Goal: Share content: Share content

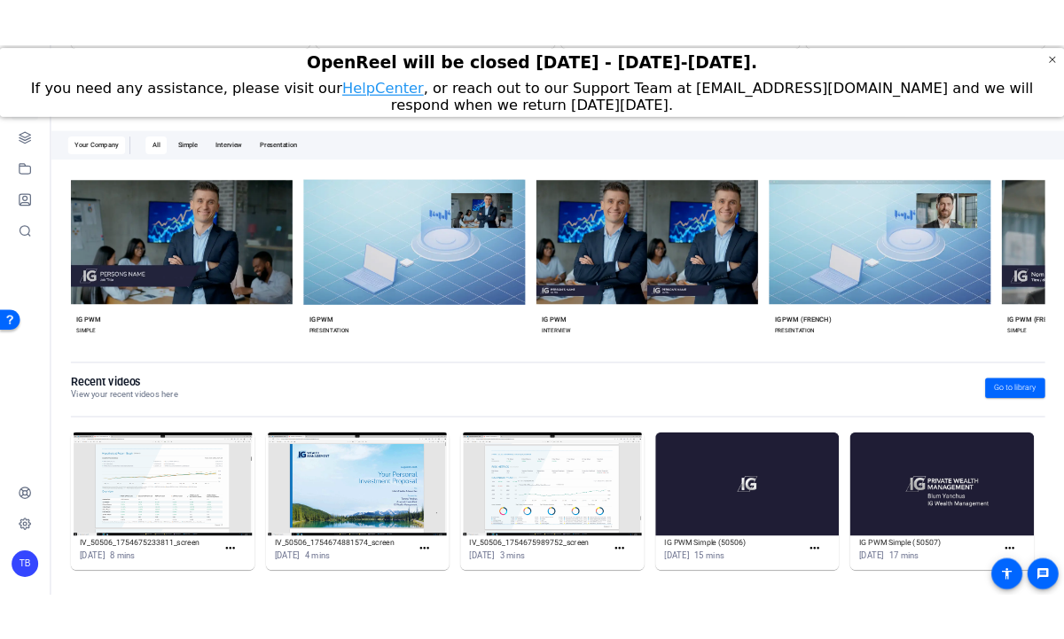
scroll to position [269, 0]
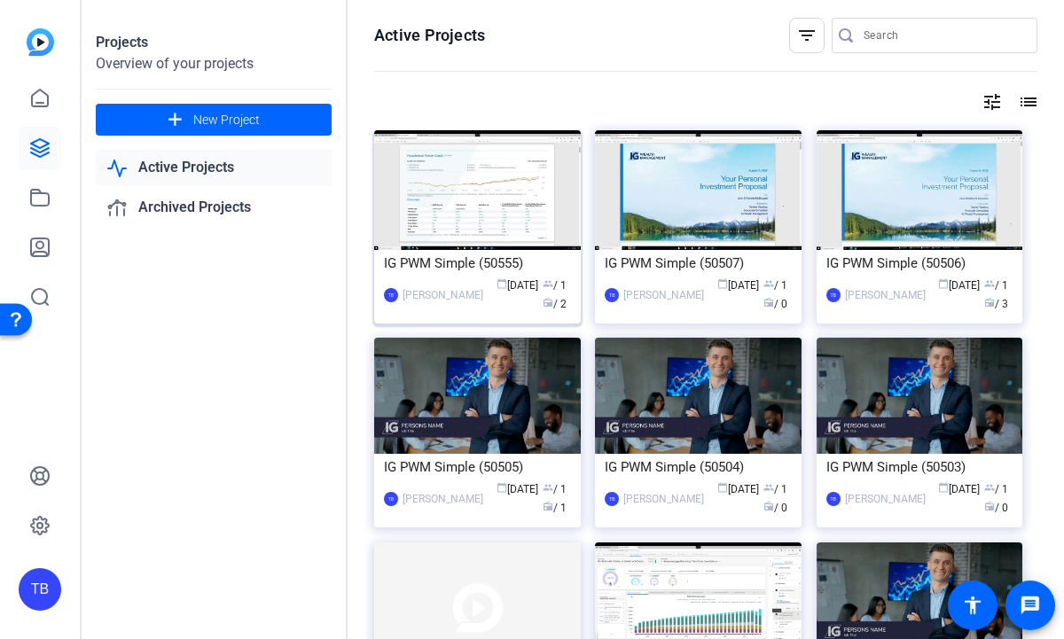
click at [511, 205] on img at bounding box center [477, 190] width 207 height 120
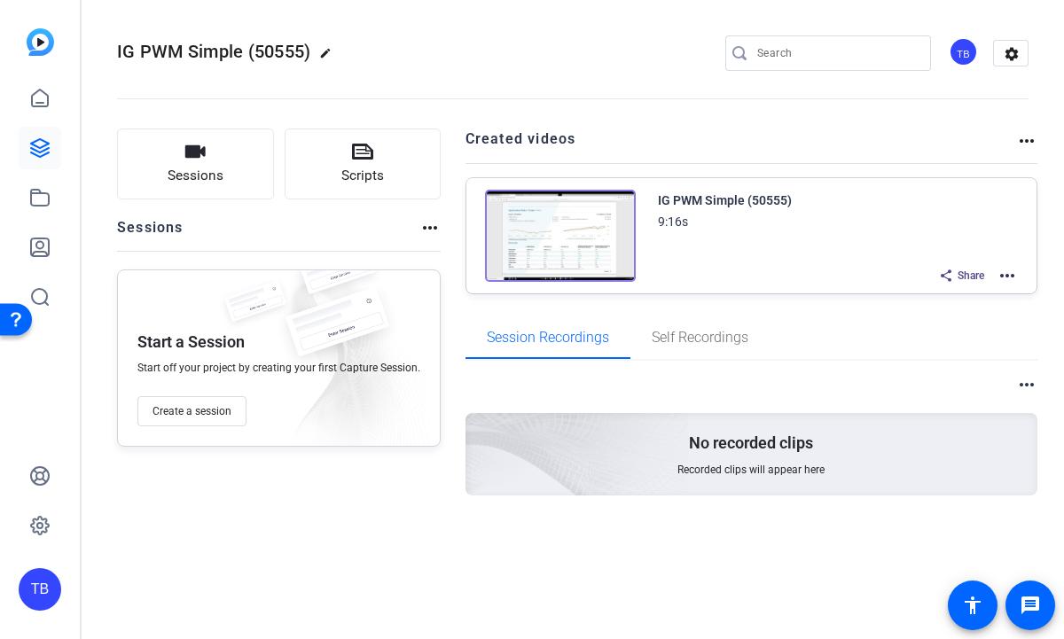
click at [567, 223] on img at bounding box center [560, 236] width 151 height 92
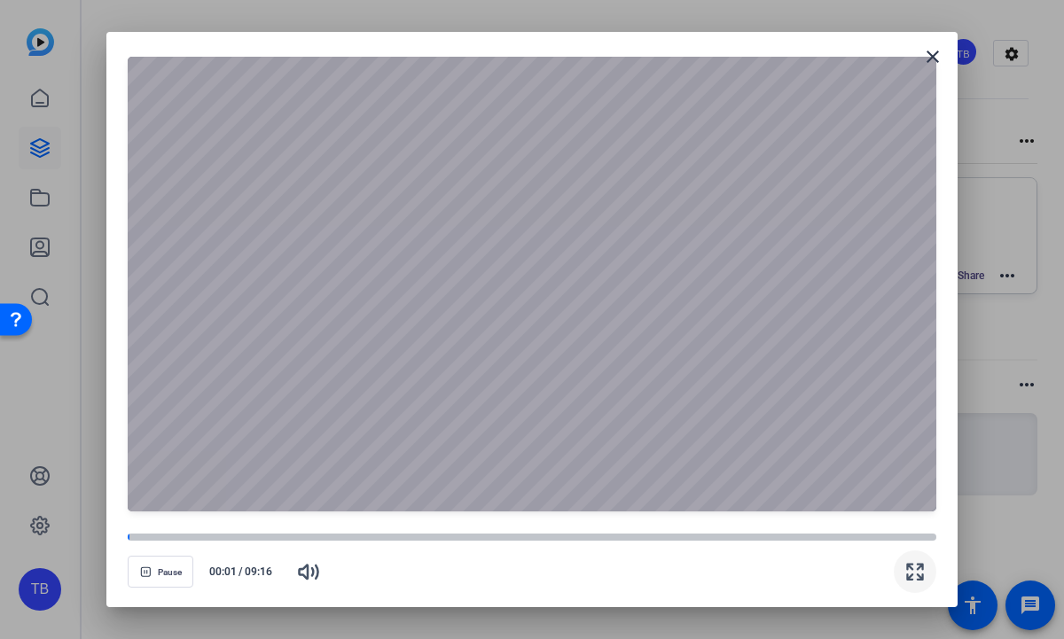
click at [913, 571] on icon "button" at bounding box center [915, 571] width 21 height 21
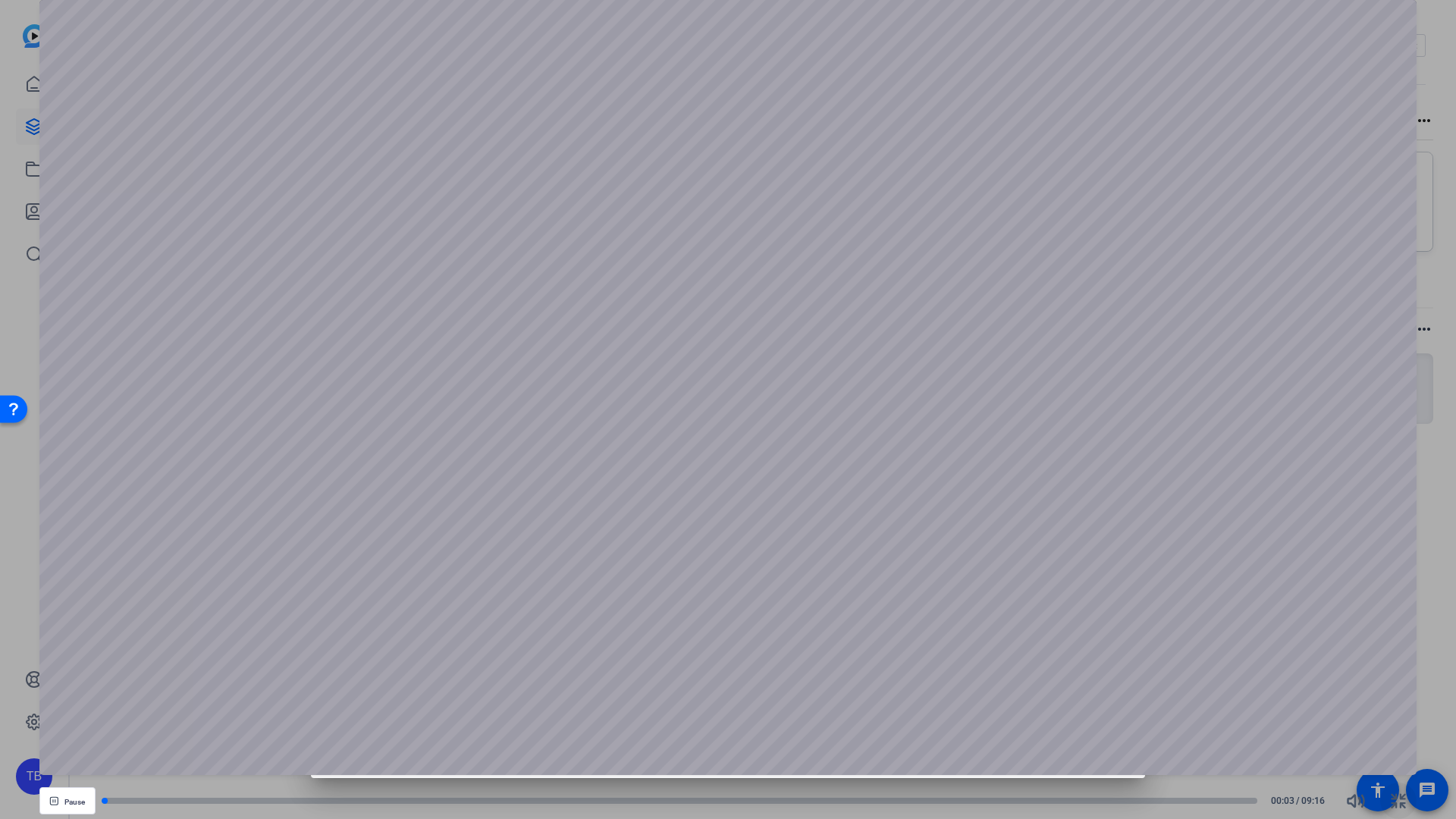
click at [909, 546] on span "button" at bounding box center [1398, 800] width 37 height 37
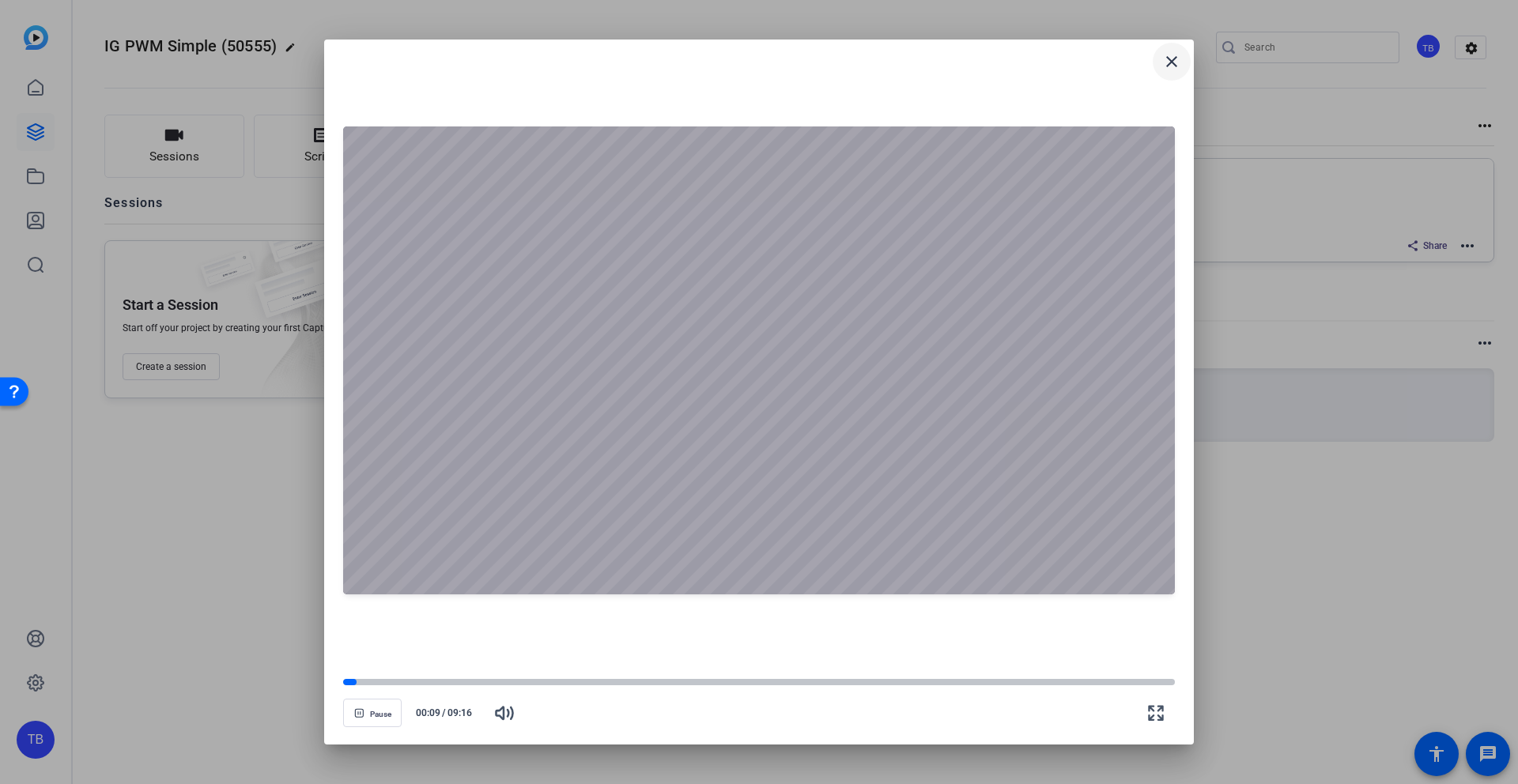
click at [948, 72] on span at bounding box center [1171, 61] width 38 height 38
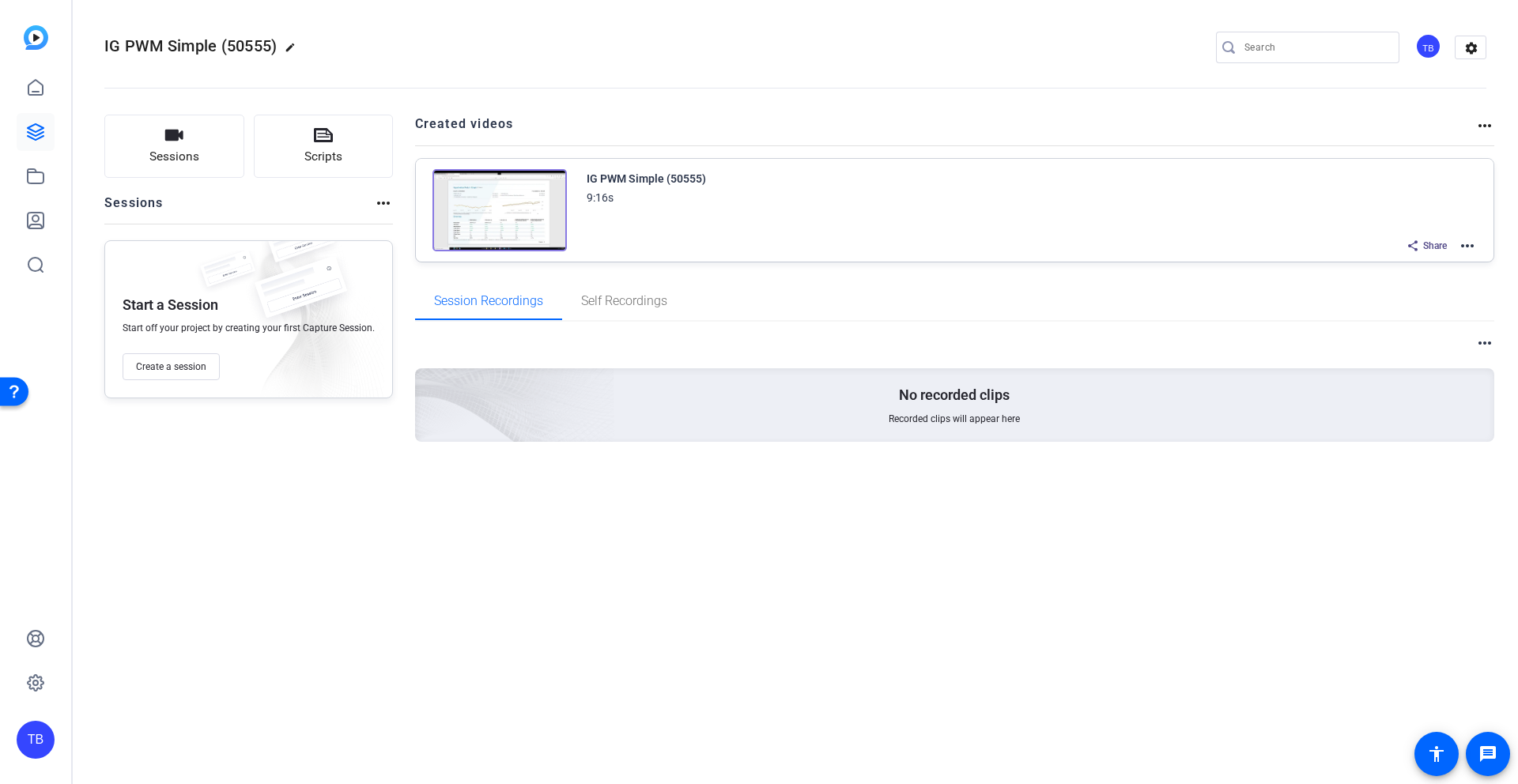
click at [948, 245] on mat-icon "more_horiz" at bounding box center [1466, 245] width 19 height 19
click at [948, 265] on span "Edit in Creator" at bounding box center [1408, 264] width 110 height 19
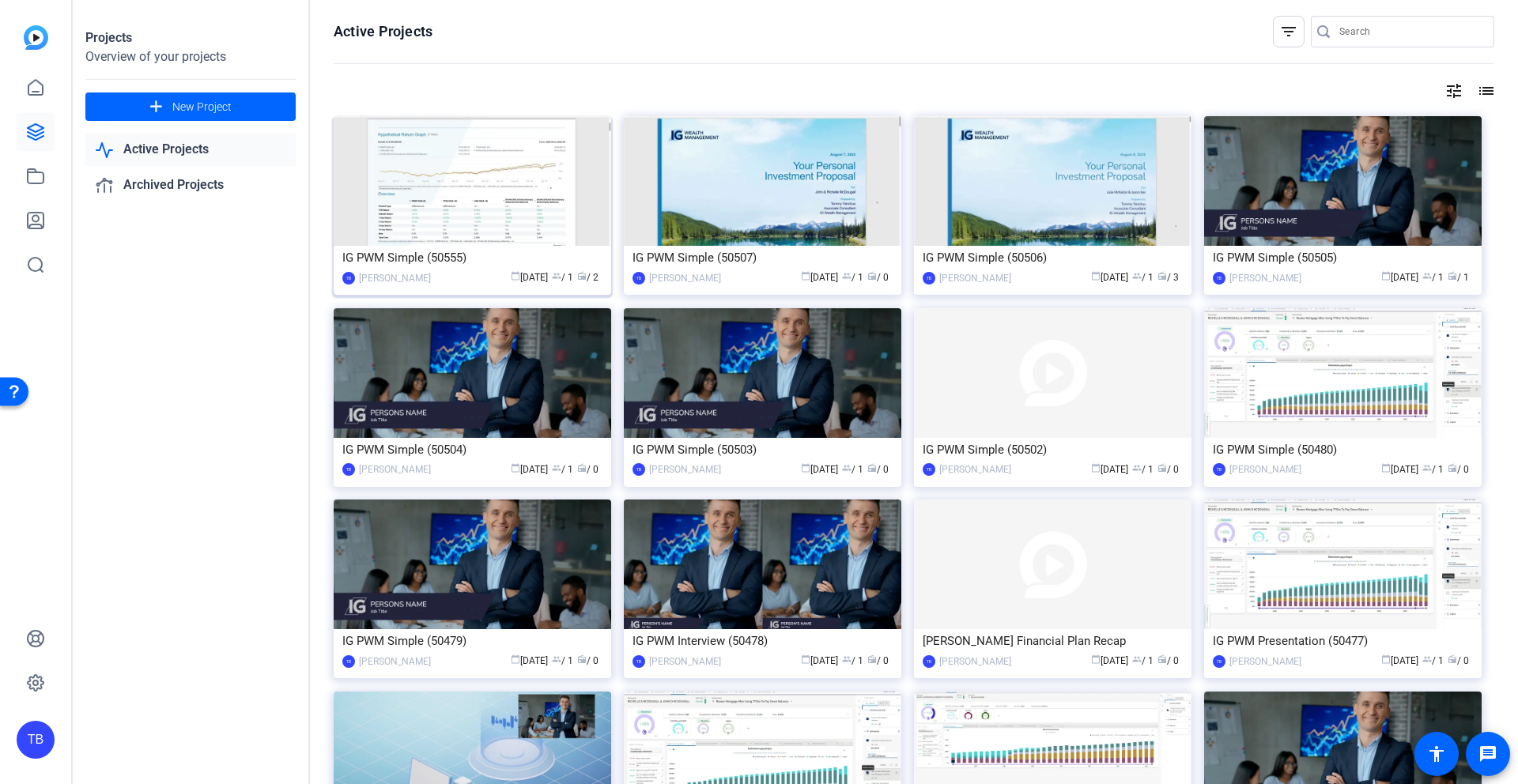
click at [532, 241] on img at bounding box center [472, 180] width 277 height 129
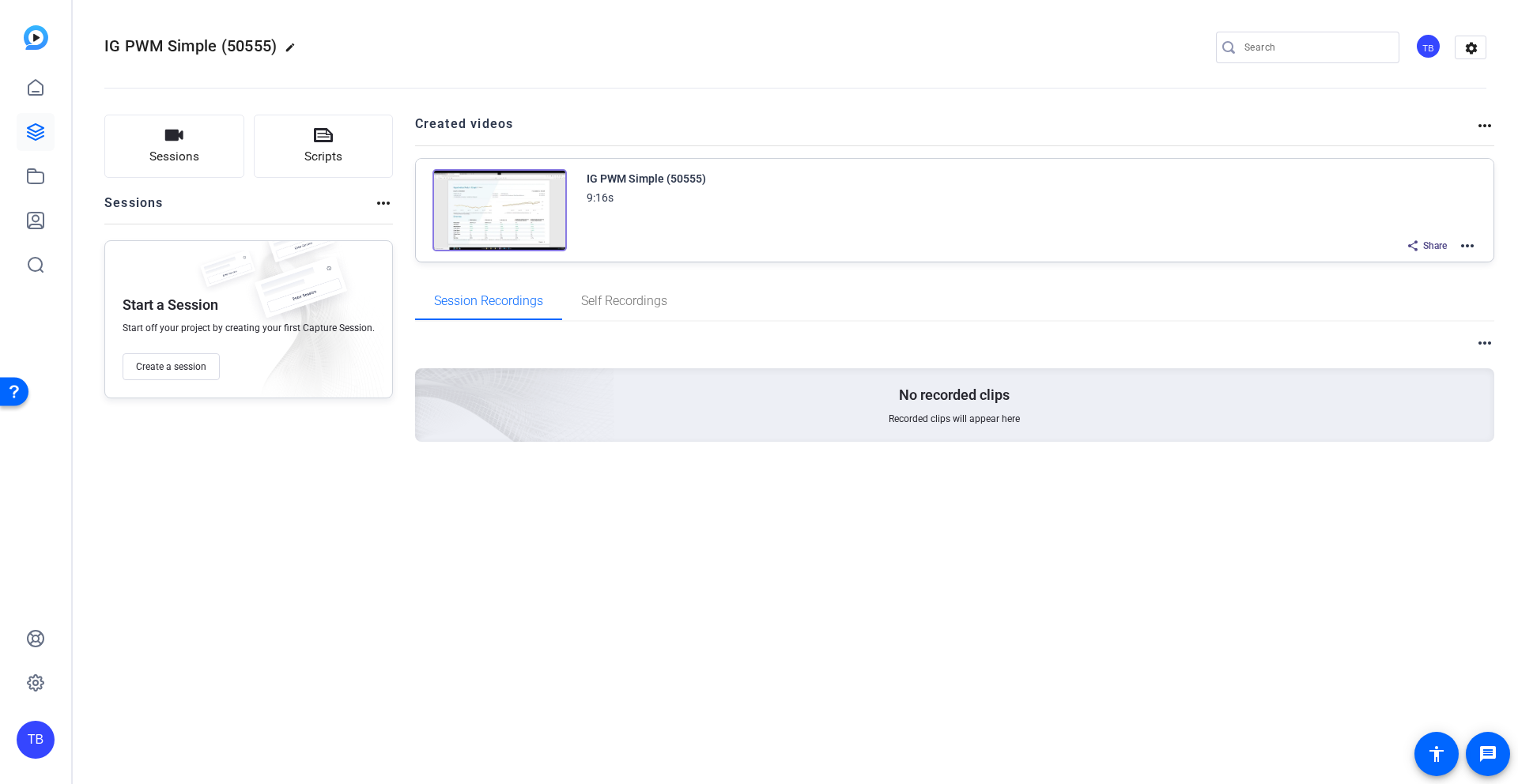
click at [377, 199] on mat-icon "more_horiz" at bounding box center [382, 202] width 19 height 19
click at [275, 276] on div at bounding box center [759, 392] width 1518 height 784
click at [599, 311] on span "Self Recordings" at bounding box center [624, 301] width 86 height 38
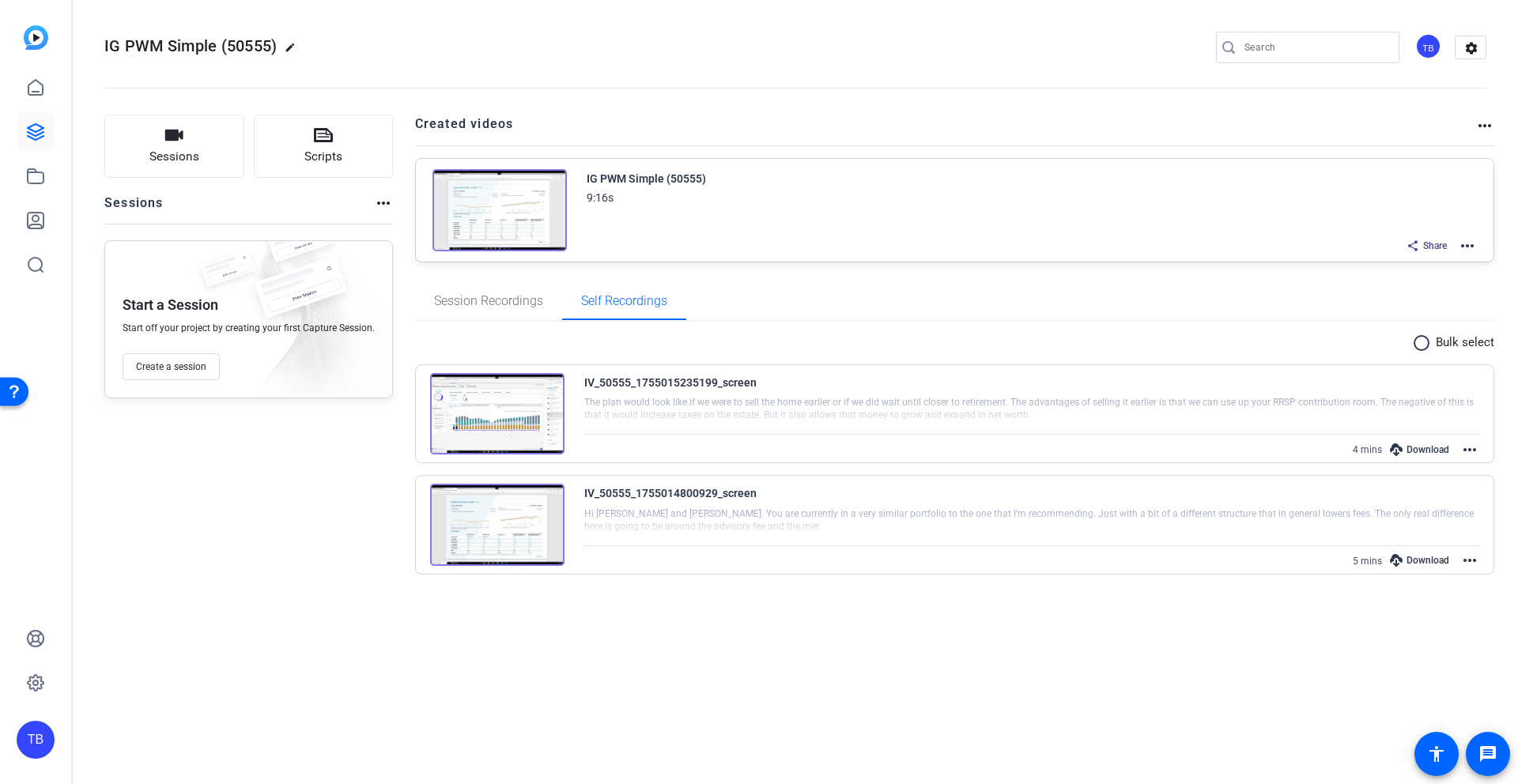
click at [1481, 122] on mat-icon "more_horiz" at bounding box center [1484, 125] width 19 height 19
click at [1177, 141] on div at bounding box center [759, 392] width 1518 height 784
click at [509, 208] on img at bounding box center [499, 210] width 135 height 82
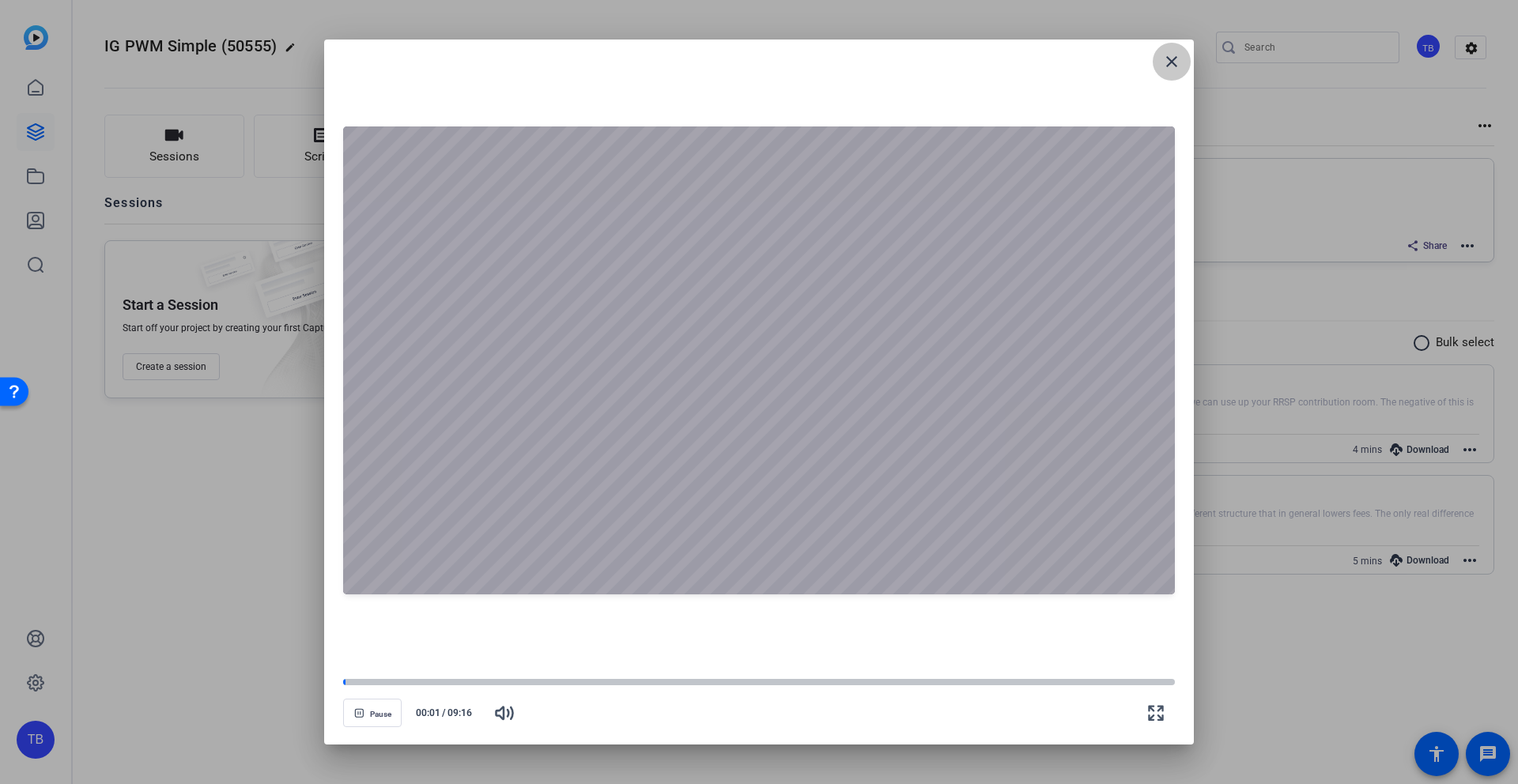
click at [1180, 76] on span at bounding box center [1171, 61] width 38 height 38
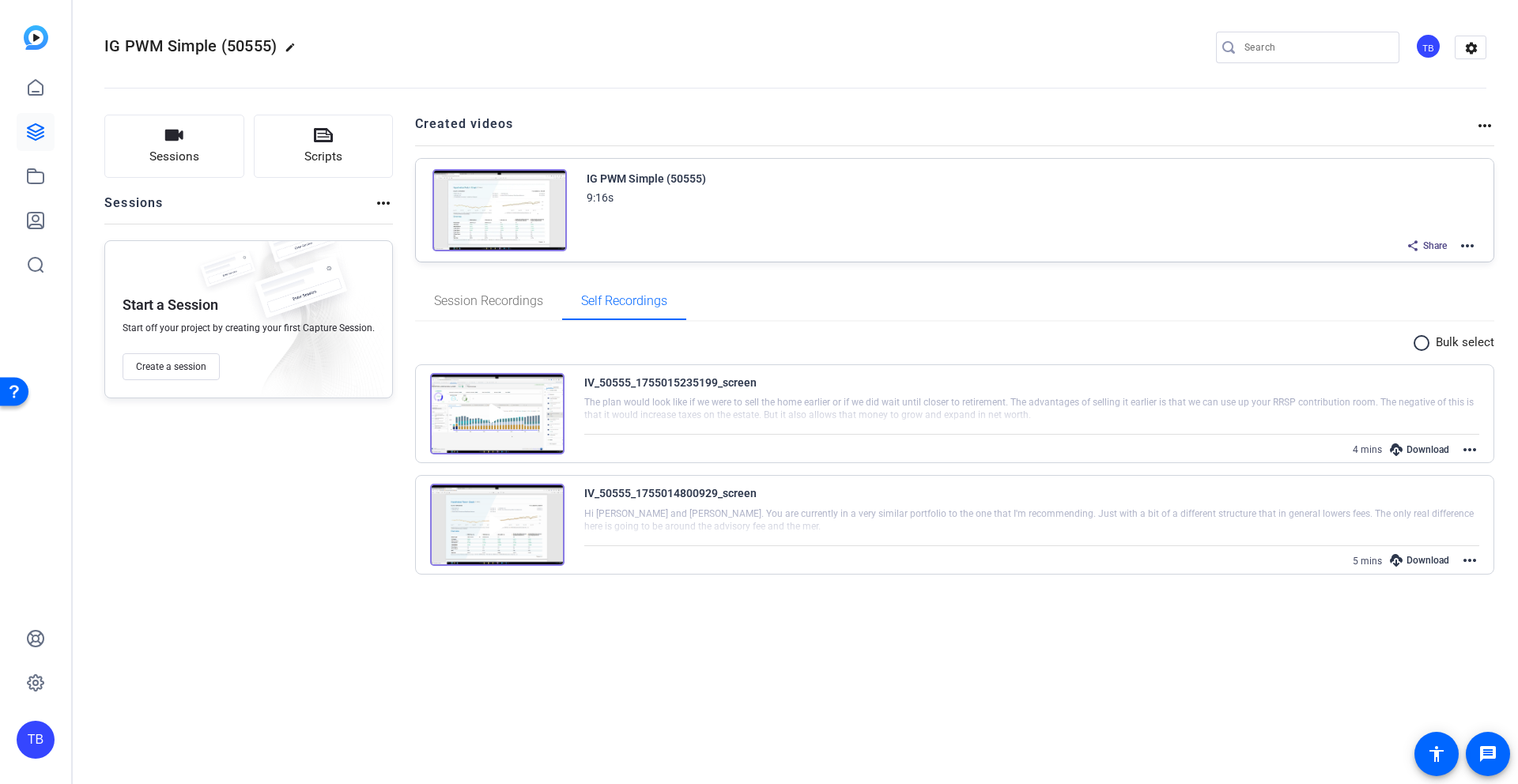
click at [1470, 247] on mat-icon "more_horiz" at bounding box center [1466, 245] width 19 height 19
click at [1383, 269] on span "Edit in Creator" at bounding box center [1408, 264] width 110 height 19
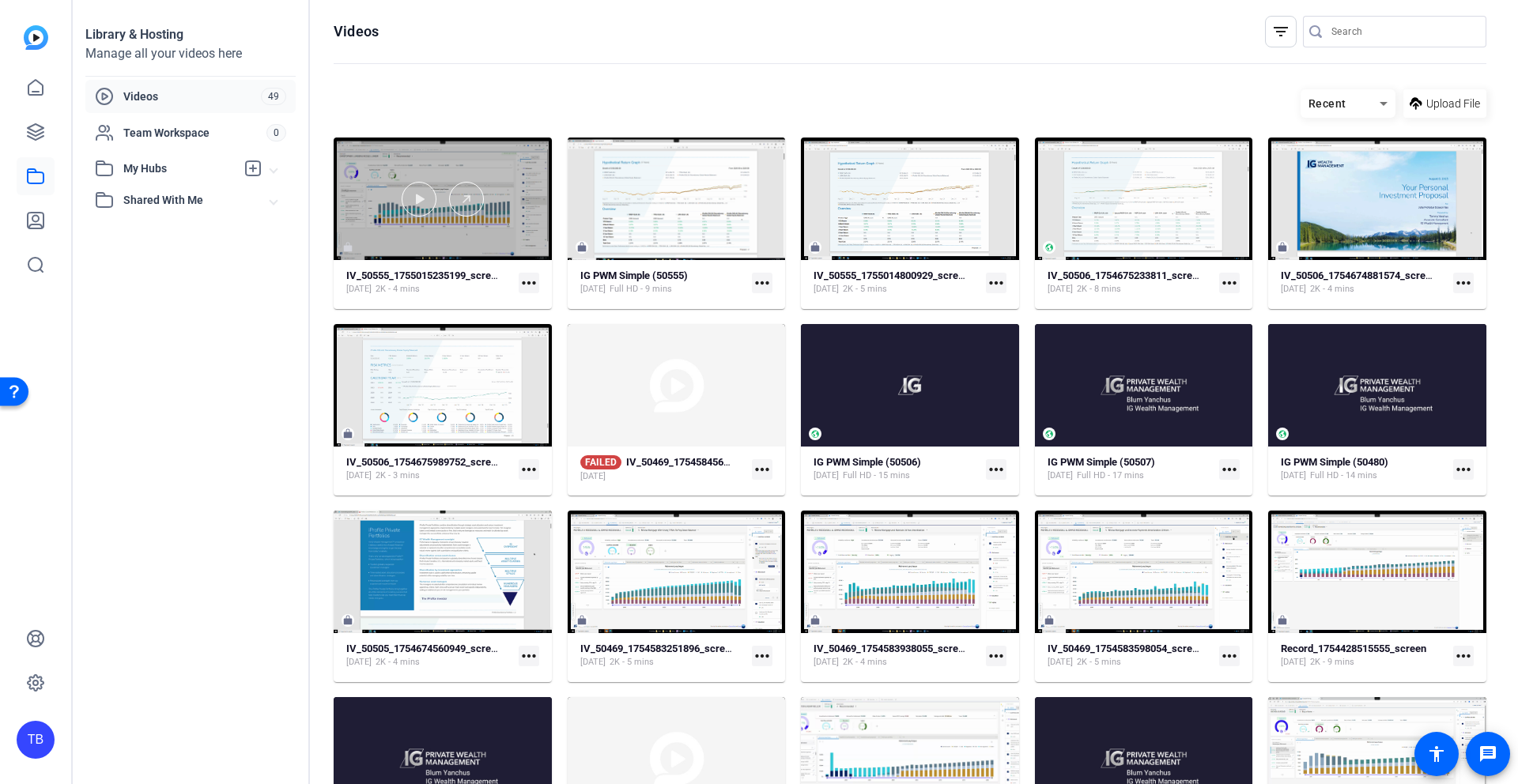
click at [480, 210] on div at bounding box center [442, 199] width 218 height 35
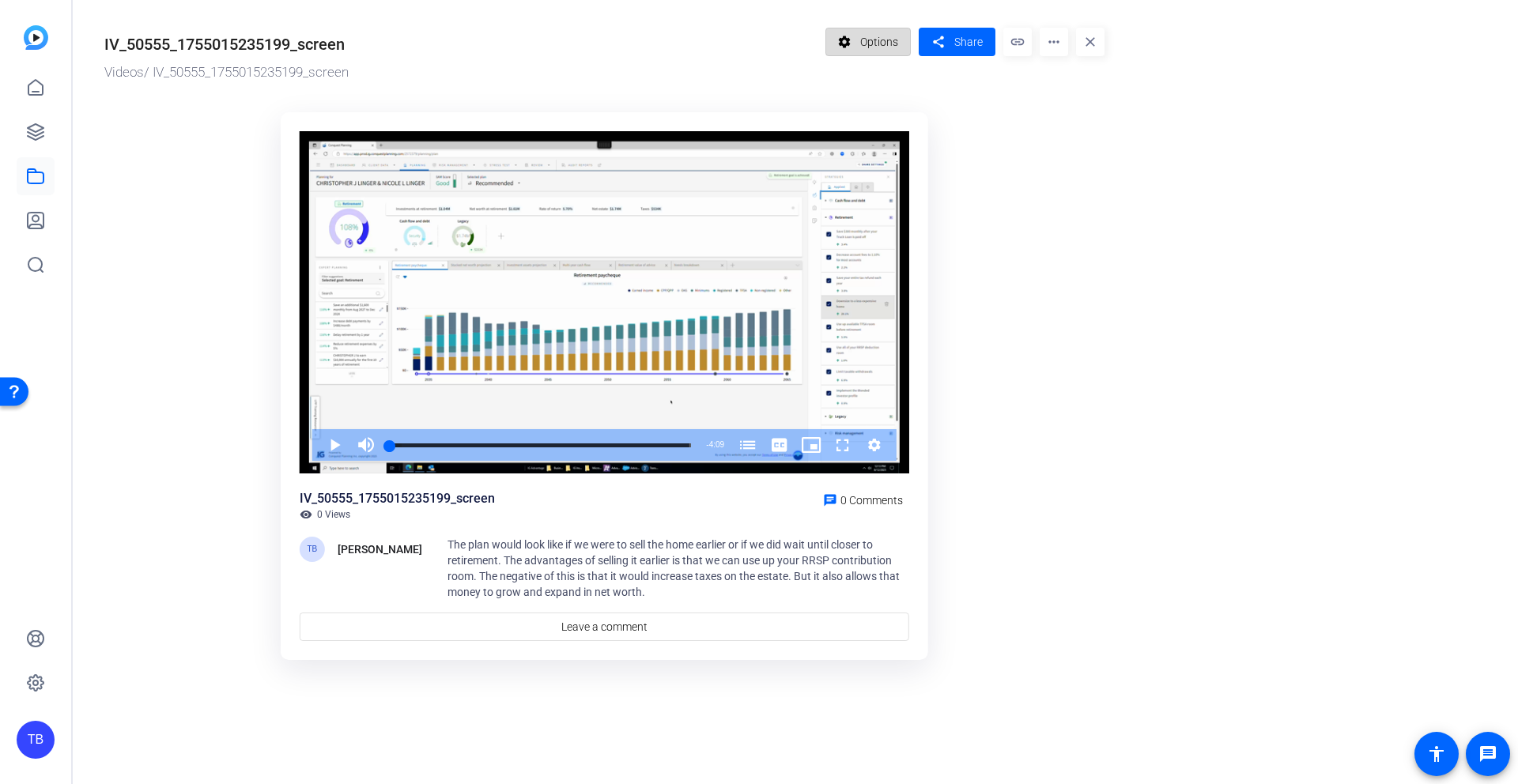
click at [877, 45] on span "Options" at bounding box center [879, 42] width 38 height 30
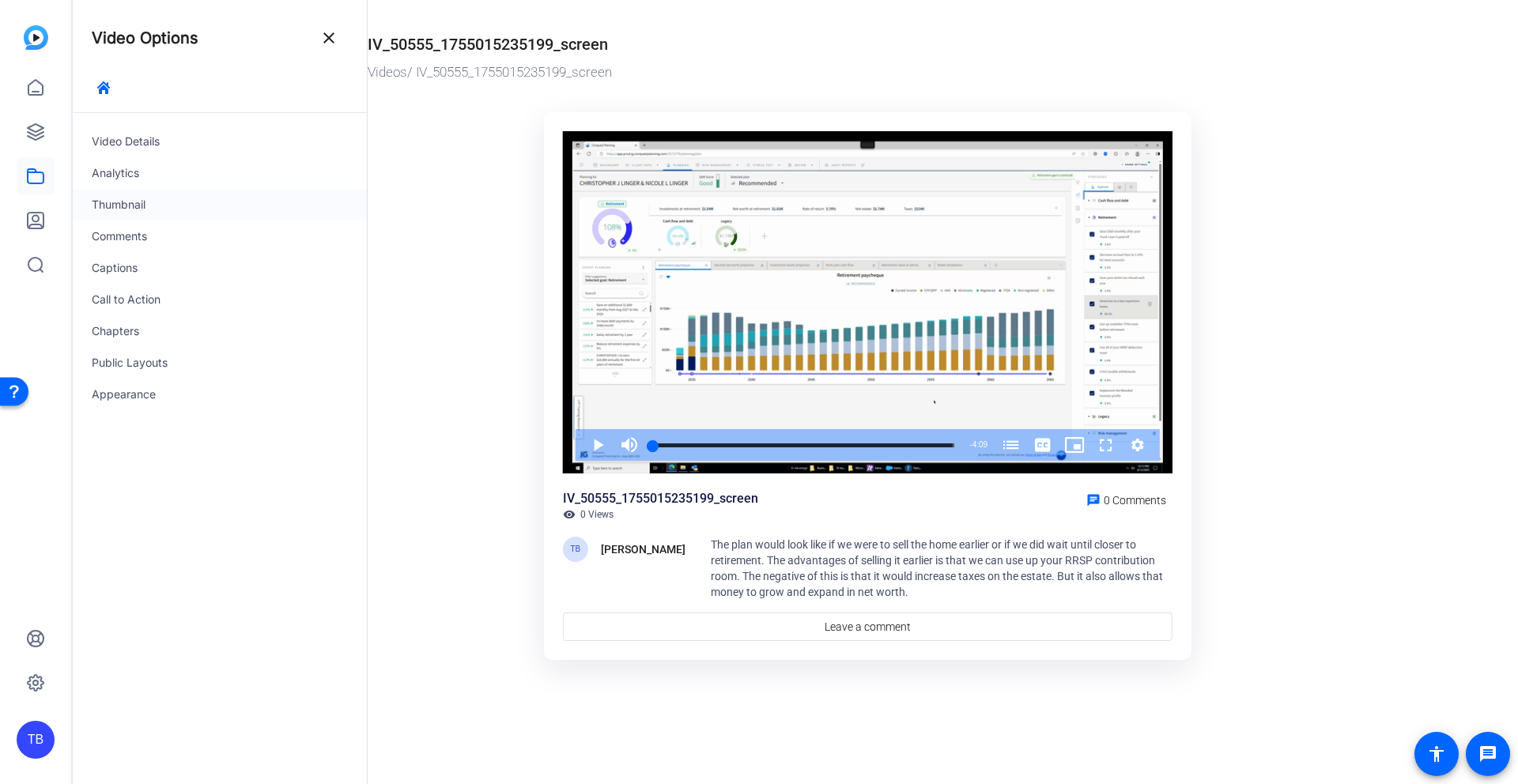
click at [195, 211] on div "Thumbnail" at bounding box center [220, 204] width 294 height 31
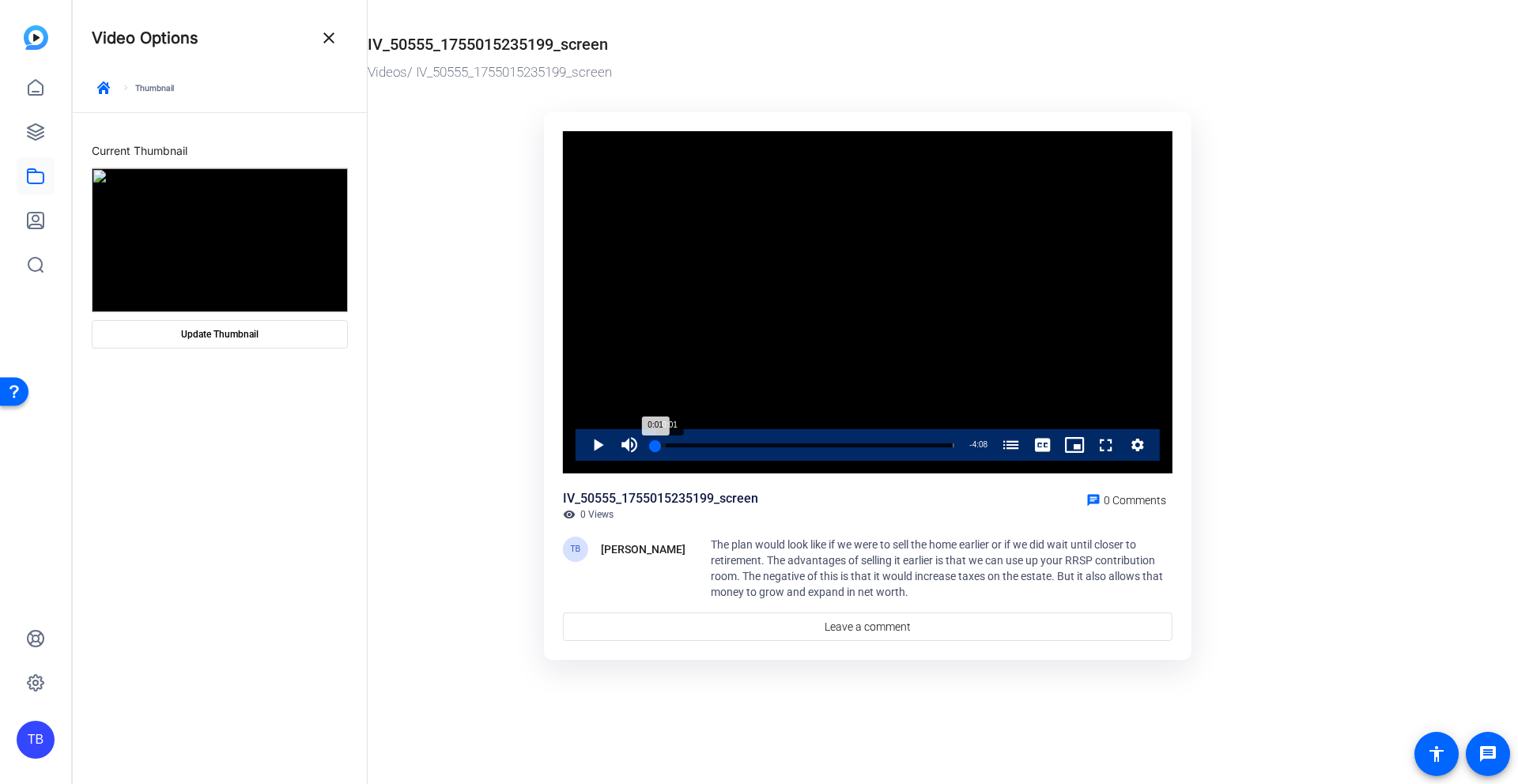
click at [655, 445] on div "0:01" at bounding box center [654, 445] width 3 height 4
click at [655, 445] on div "0:01" at bounding box center [654, 445] width 3 height 4
click at [582, 445] on span "Video Player" at bounding box center [582, 445] width 0 height 31
click at [661, 449] on div "72%" at bounding box center [664, 445] width 39 height 31
click at [647, 445] on div "10%" at bounding box center [664, 445] width 39 height 3
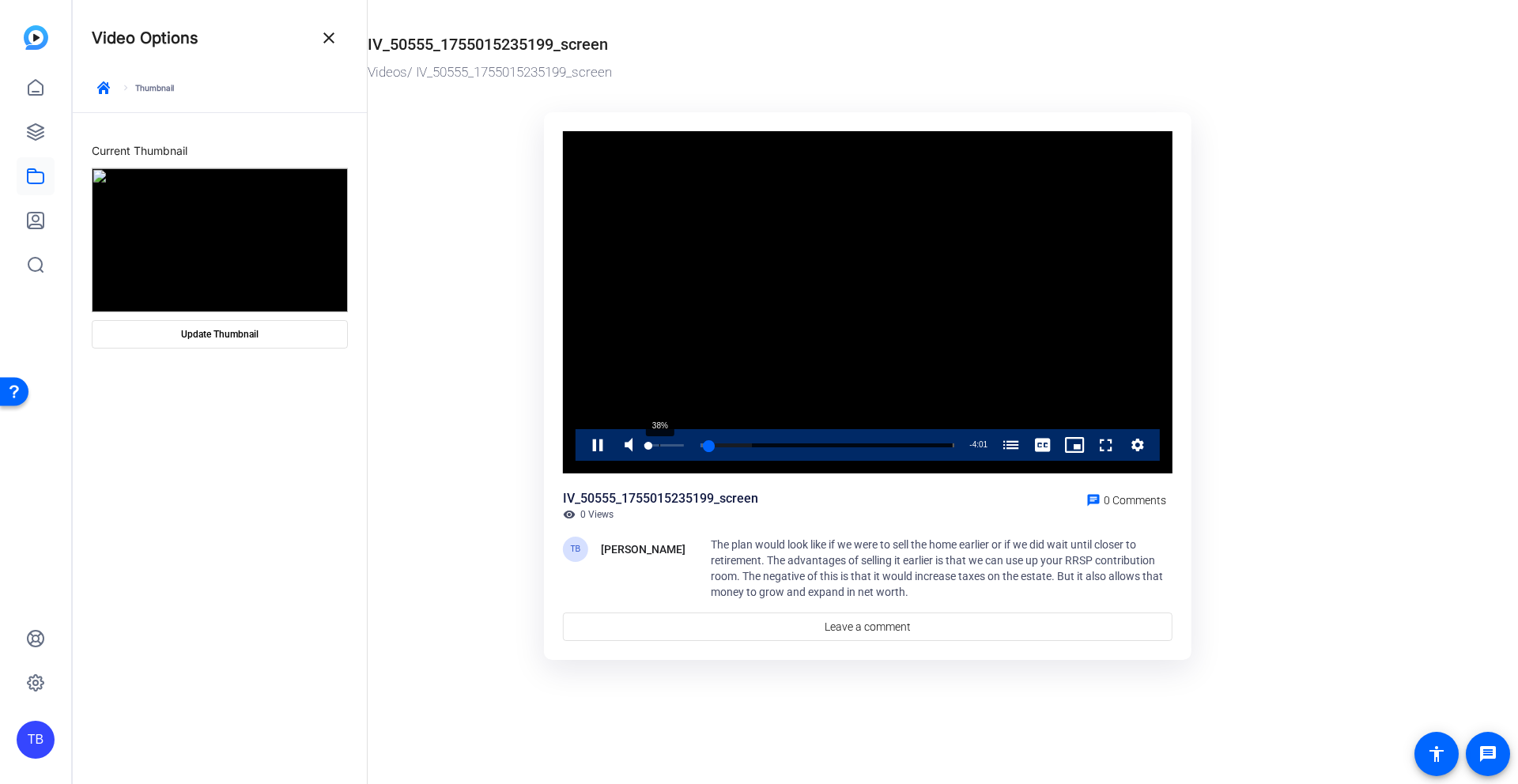
click at [660, 446] on div "38%" at bounding box center [664, 445] width 39 height 31
drag, startPoint x: 669, startPoint y: 449, endPoint x: 660, endPoint y: 448, distance: 9.1
click at [660, 447] on div "0:05" at bounding box center [657, 445] width 7 height 4
drag, startPoint x: 660, startPoint y: 448, endPoint x: 646, endPoint y: 445, distance: 14.3
click at [653, 445] on div "0:05" at bounding box center [657, 445] width 7 height 4
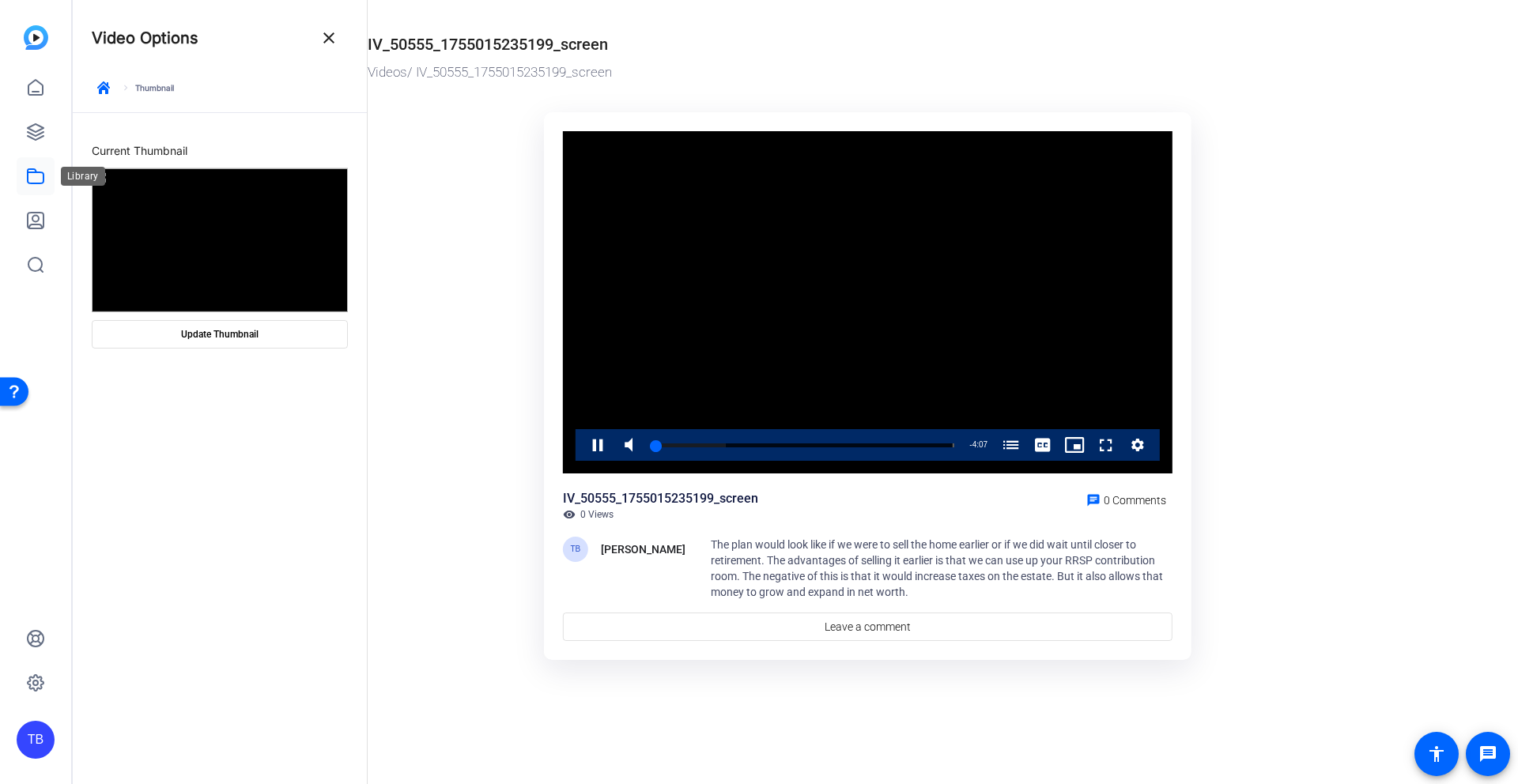
click at [24, 184] on link at bounding box center [36, 176] width 38 height 38
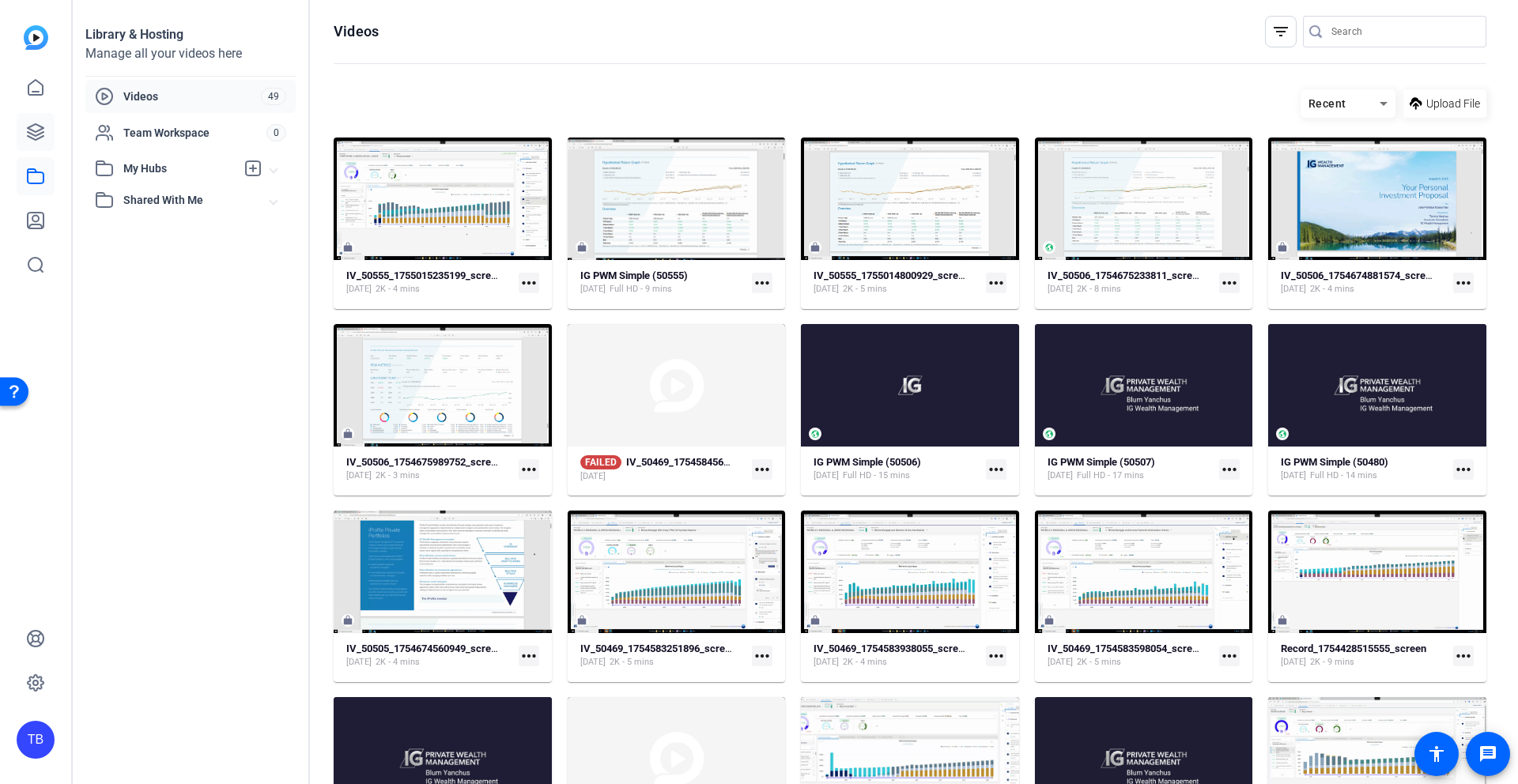
click at [53, 137] on link at bounding box center [36, 132] width 38 height 38
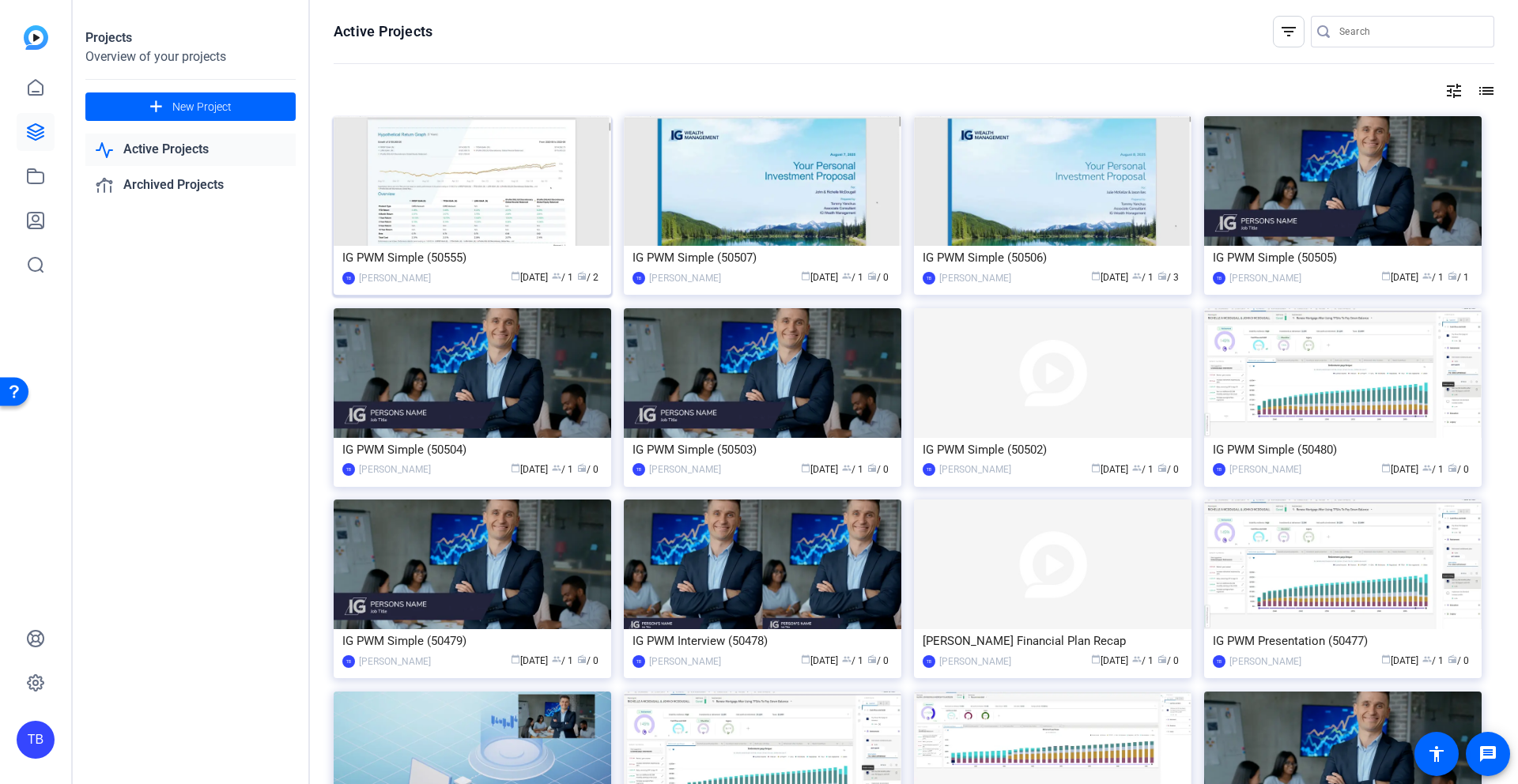
click at [556, 231] on img at bounding box center [472, 180] width 277 height 129
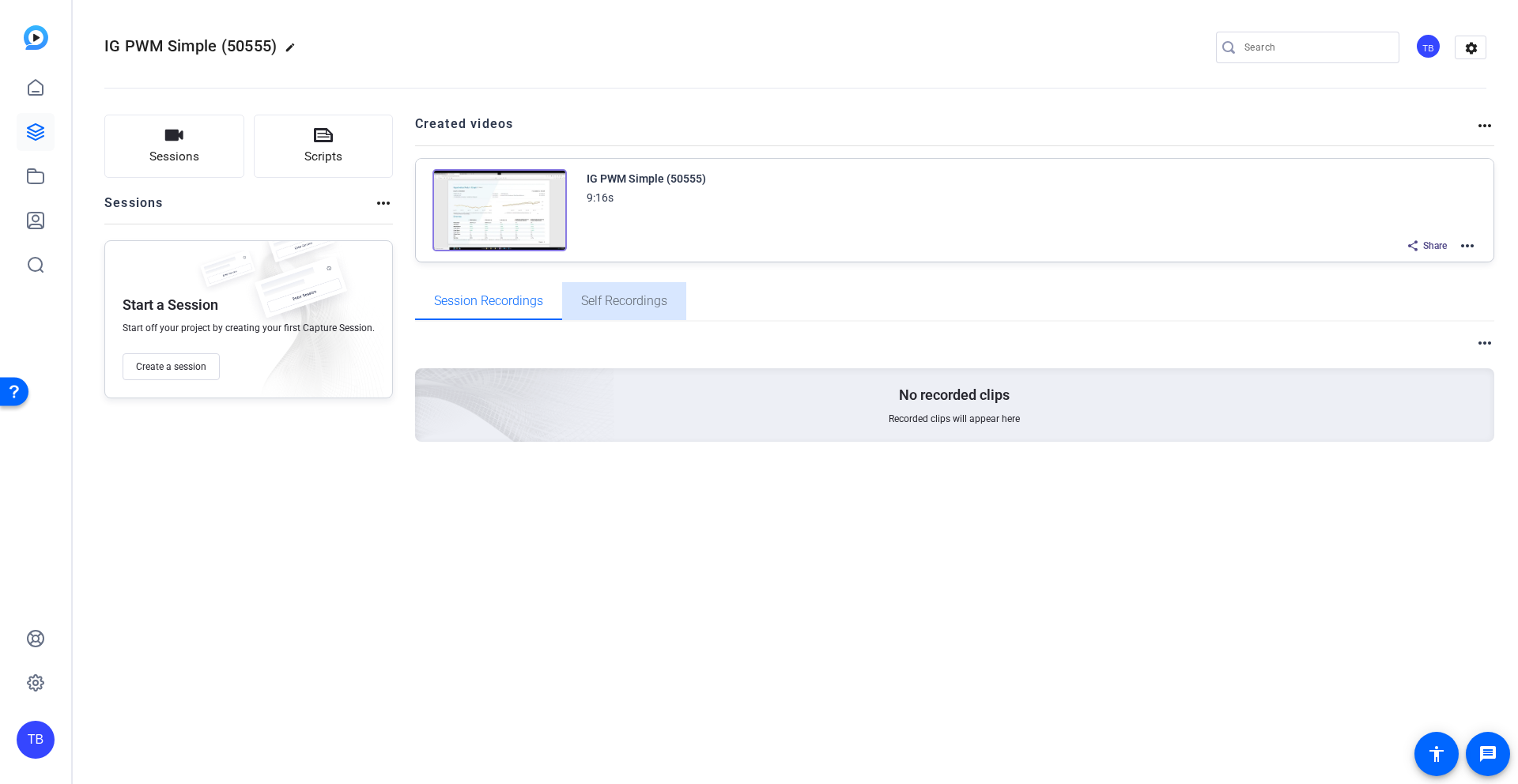
click at [604, 298] on span "Self Recordings" at bounding box center [624, 301] width 86 height 12
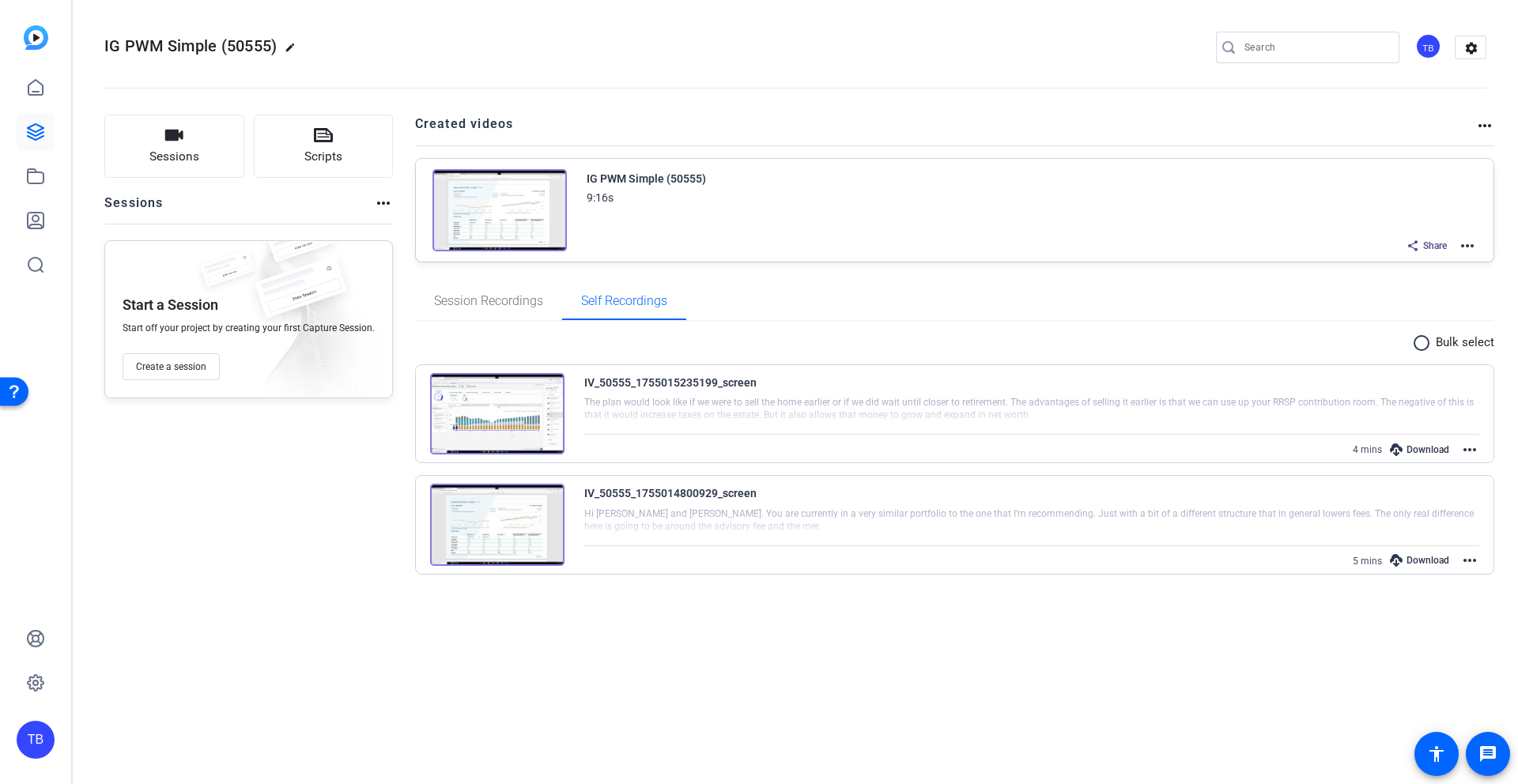
click at [537, 200] on img at bounding box center [499, 210] width 135 height 82
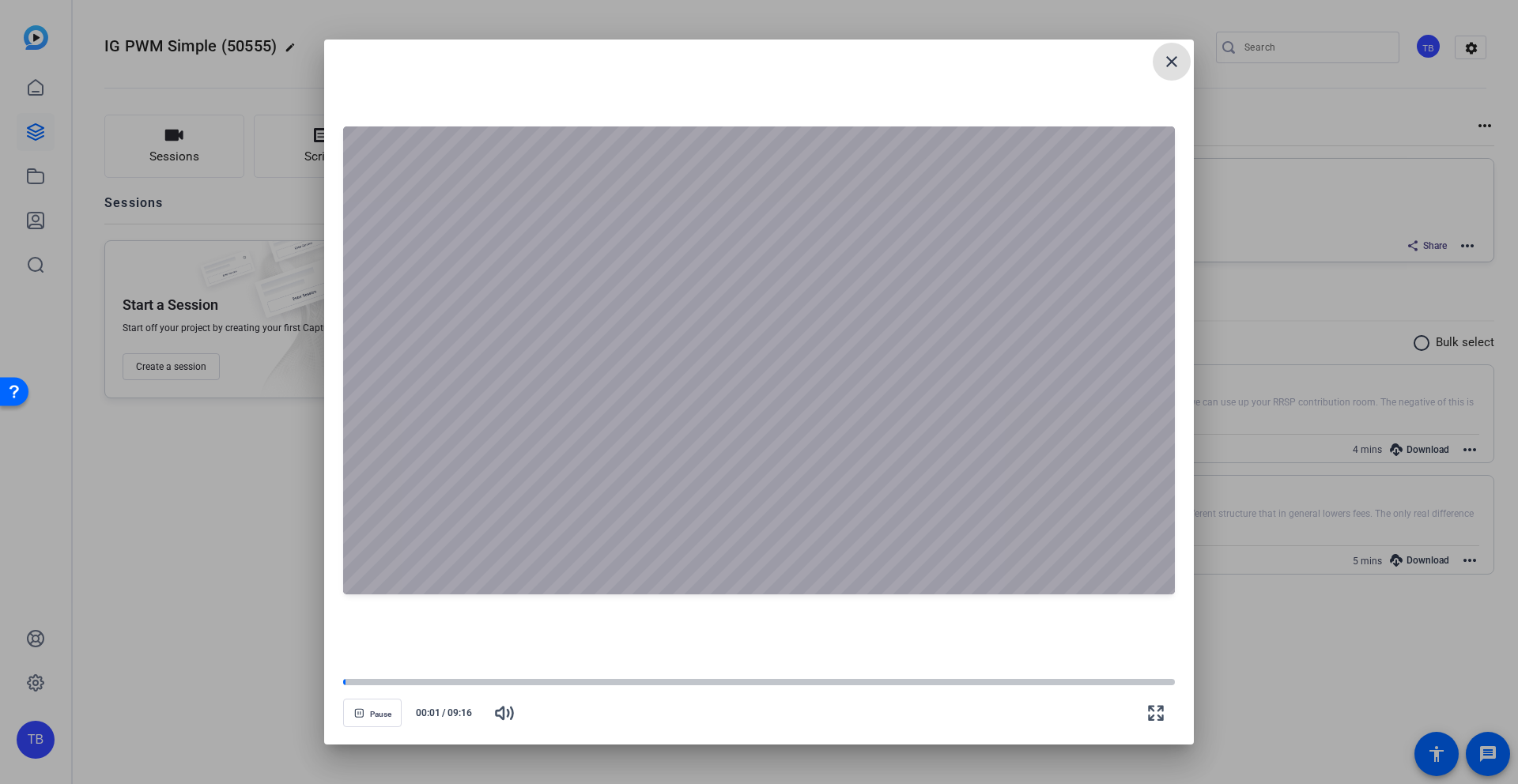
click at [1174, 66] on mat-icon "close" at bounding box center [1171, 61] width 19 height 19
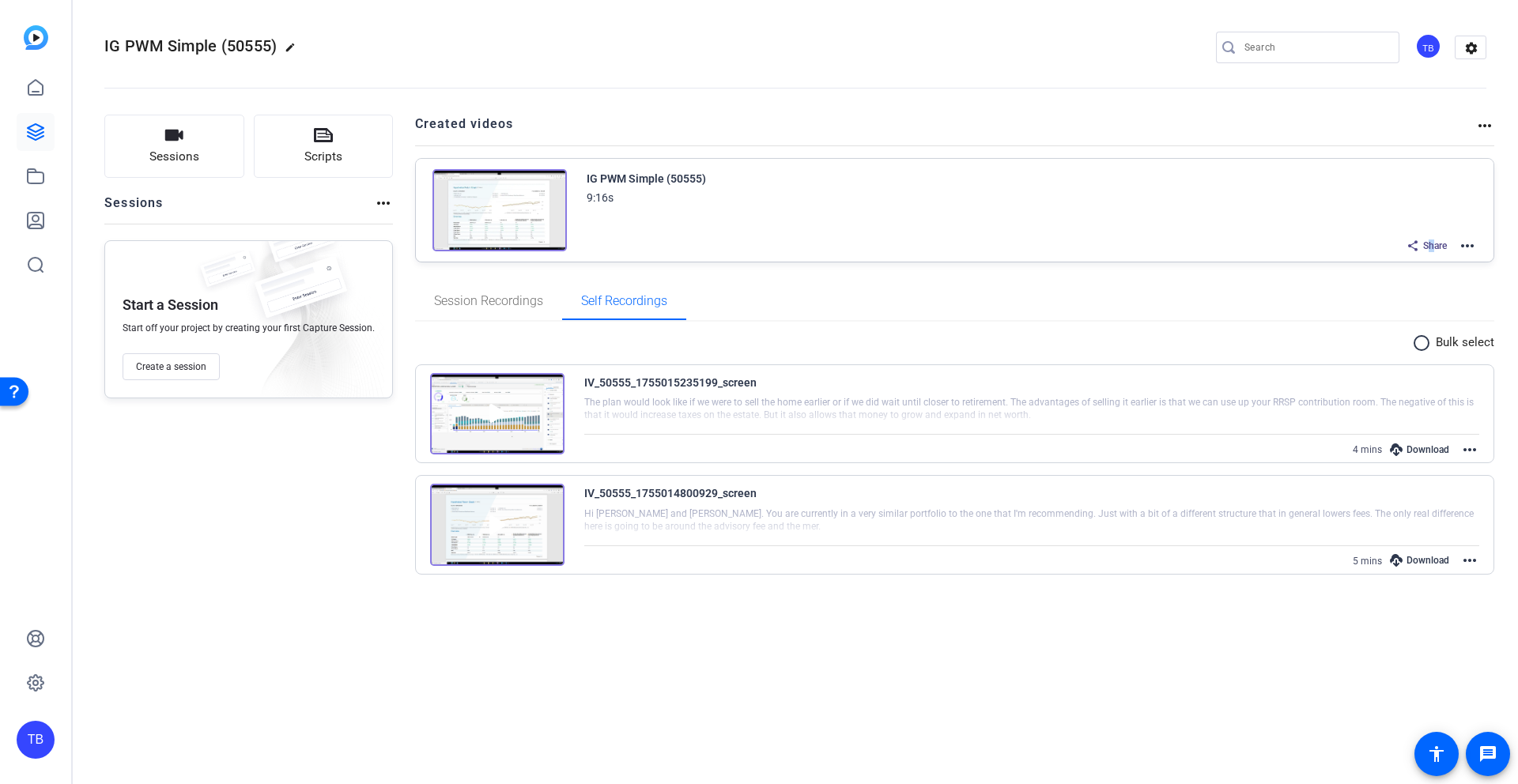
click at [1429, 240] on div "Share" at bounding box center [1426, 245] width 56 height 20
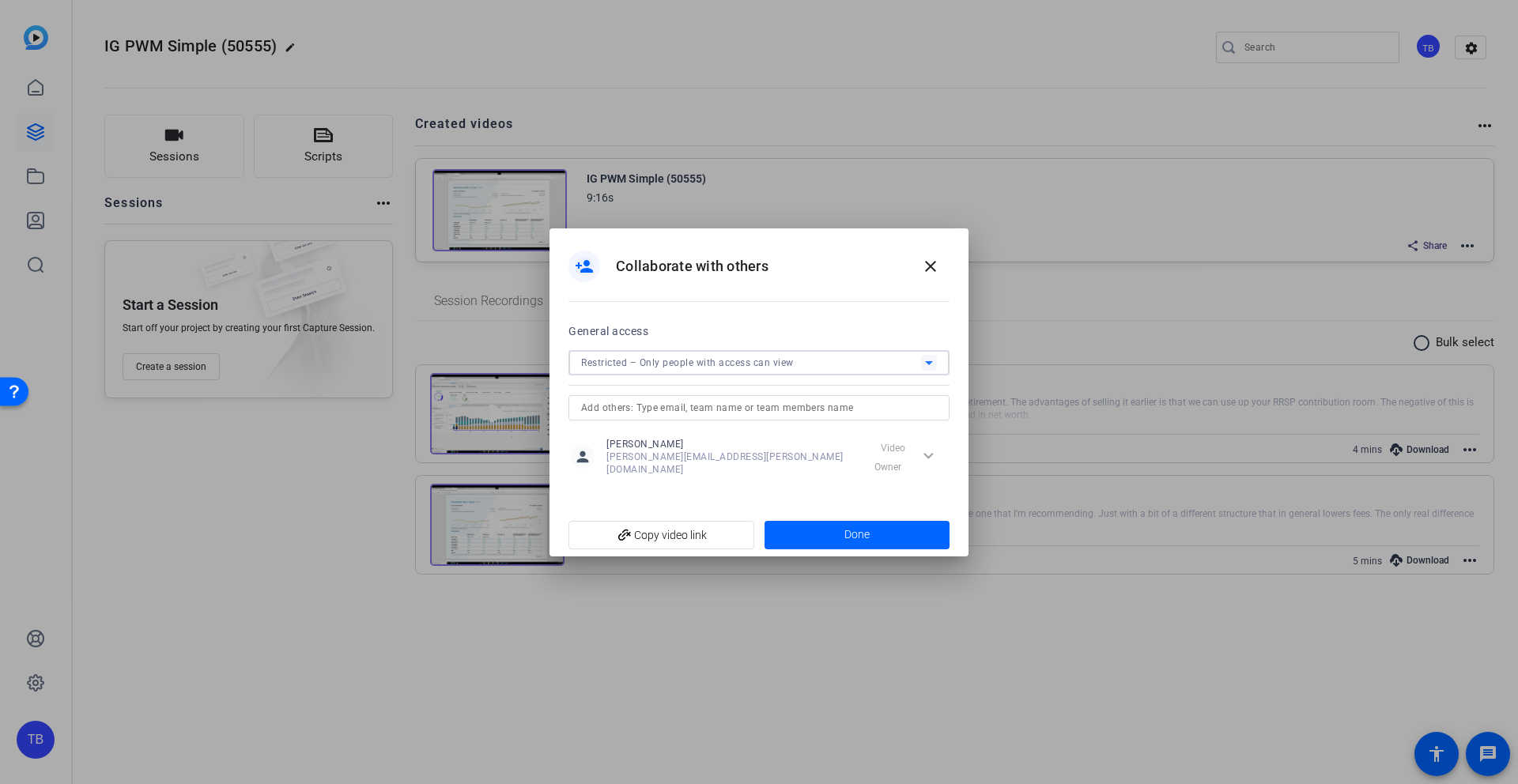
click at [866, 366] on div "Restricted – Only people with access can view" at bounding box center [751, 363] width 340 height 20
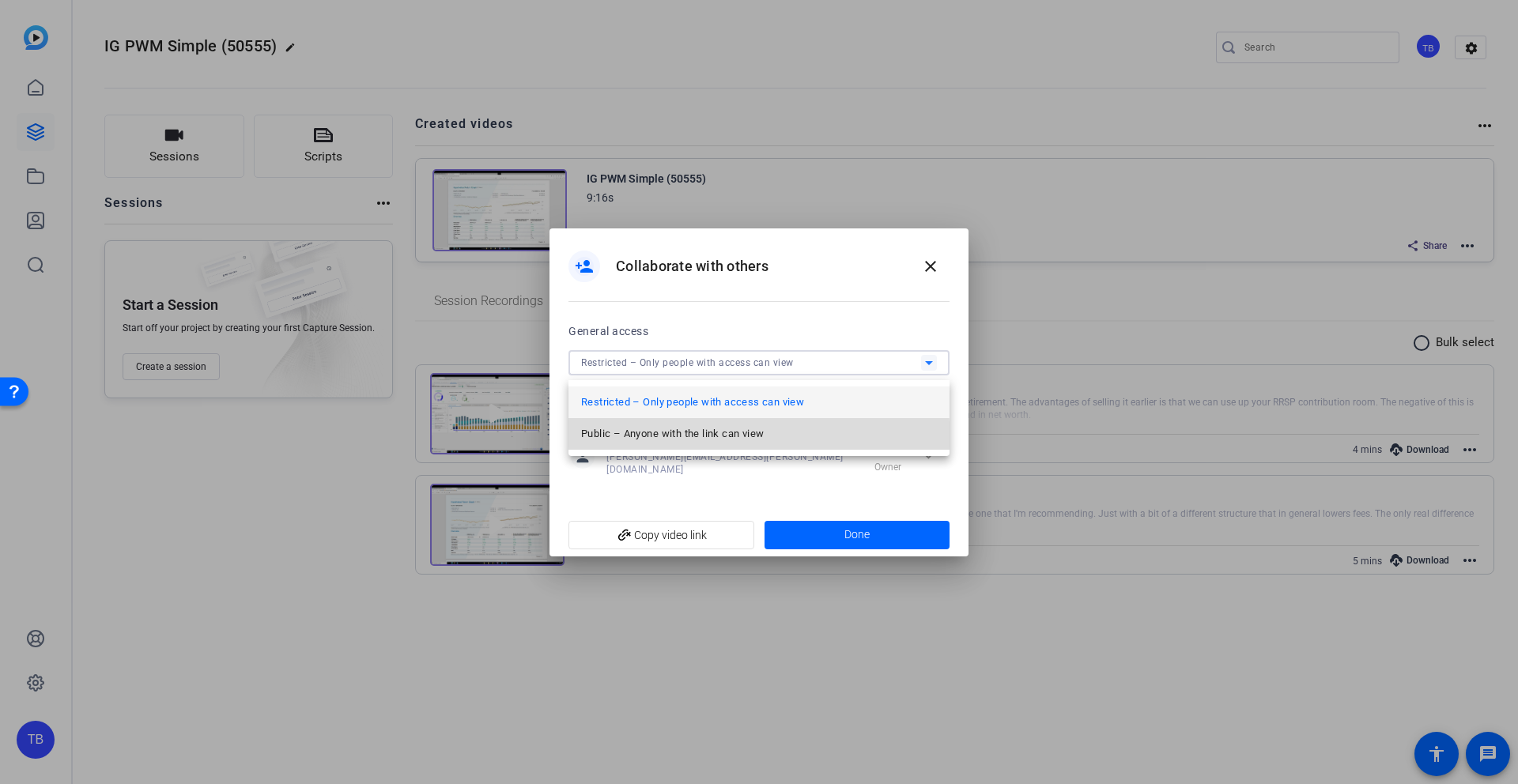
click at [702, 441] on span "Public – Anyone with the link can view" at bounding box center [672, 433] width 183 height 19
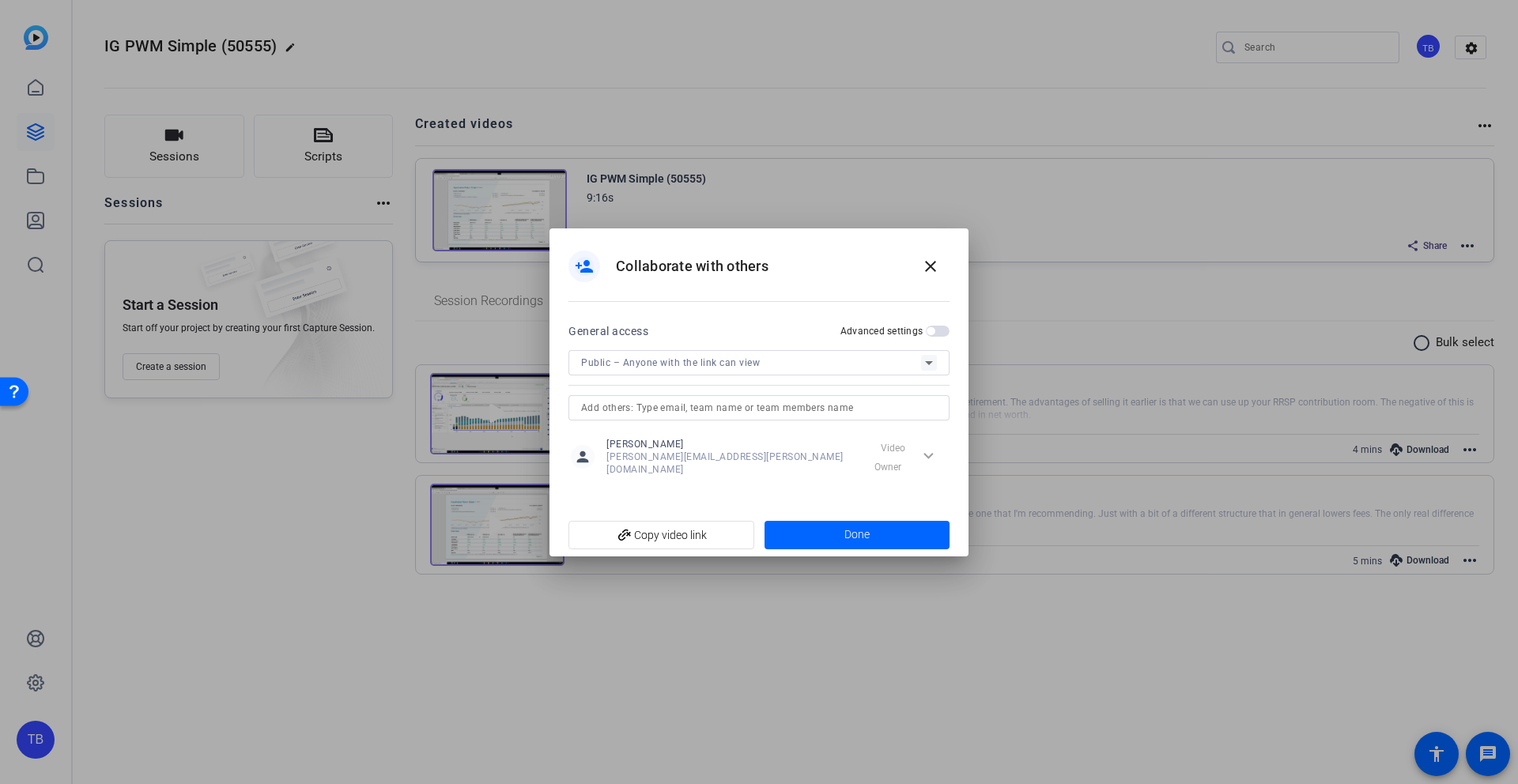
click at [938, 331] on span "button" at bounding box center [937, 331] width 24 height 11
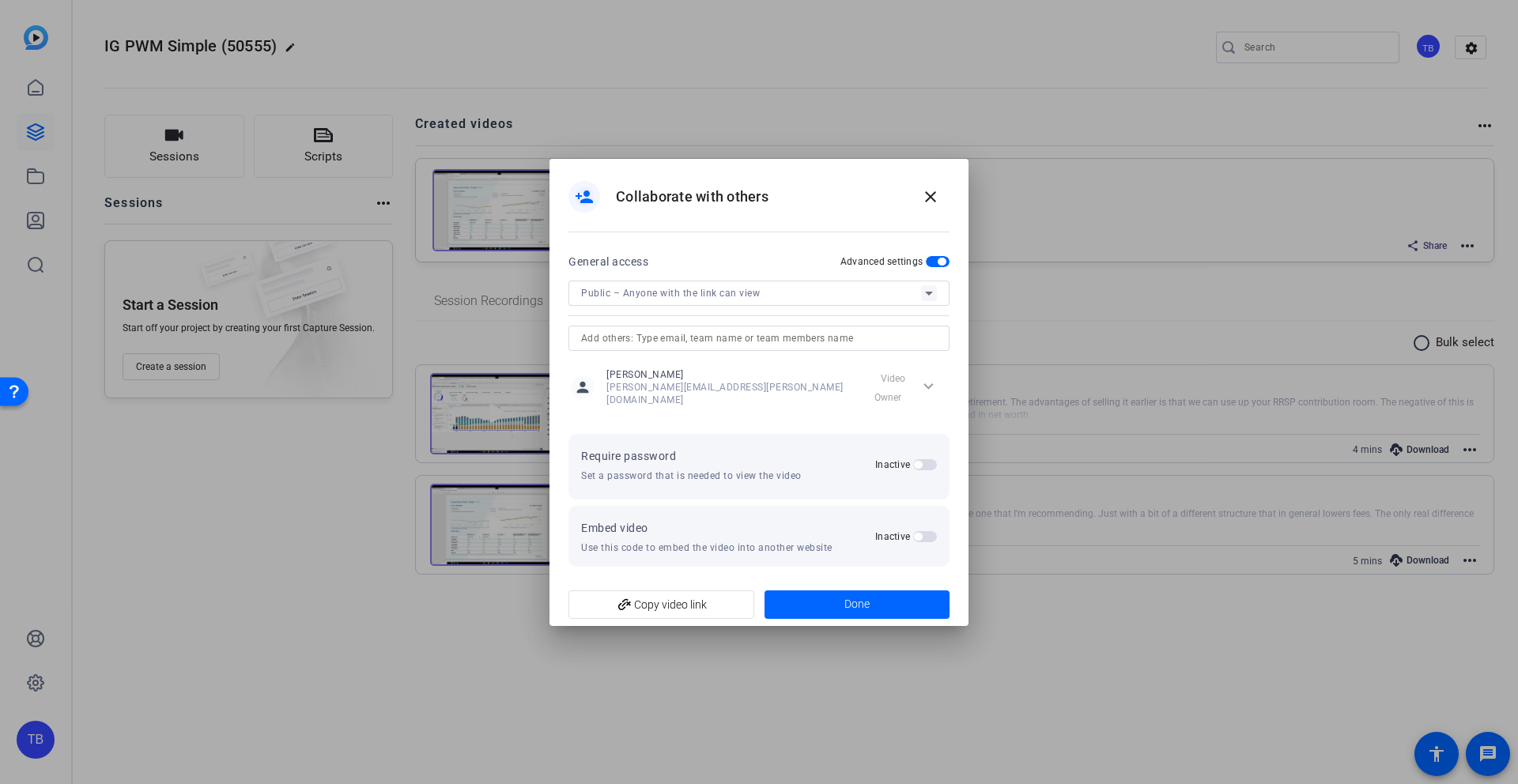
click at [926, 460] on span "button" at bounding box center [924, 464] width 24 height 11
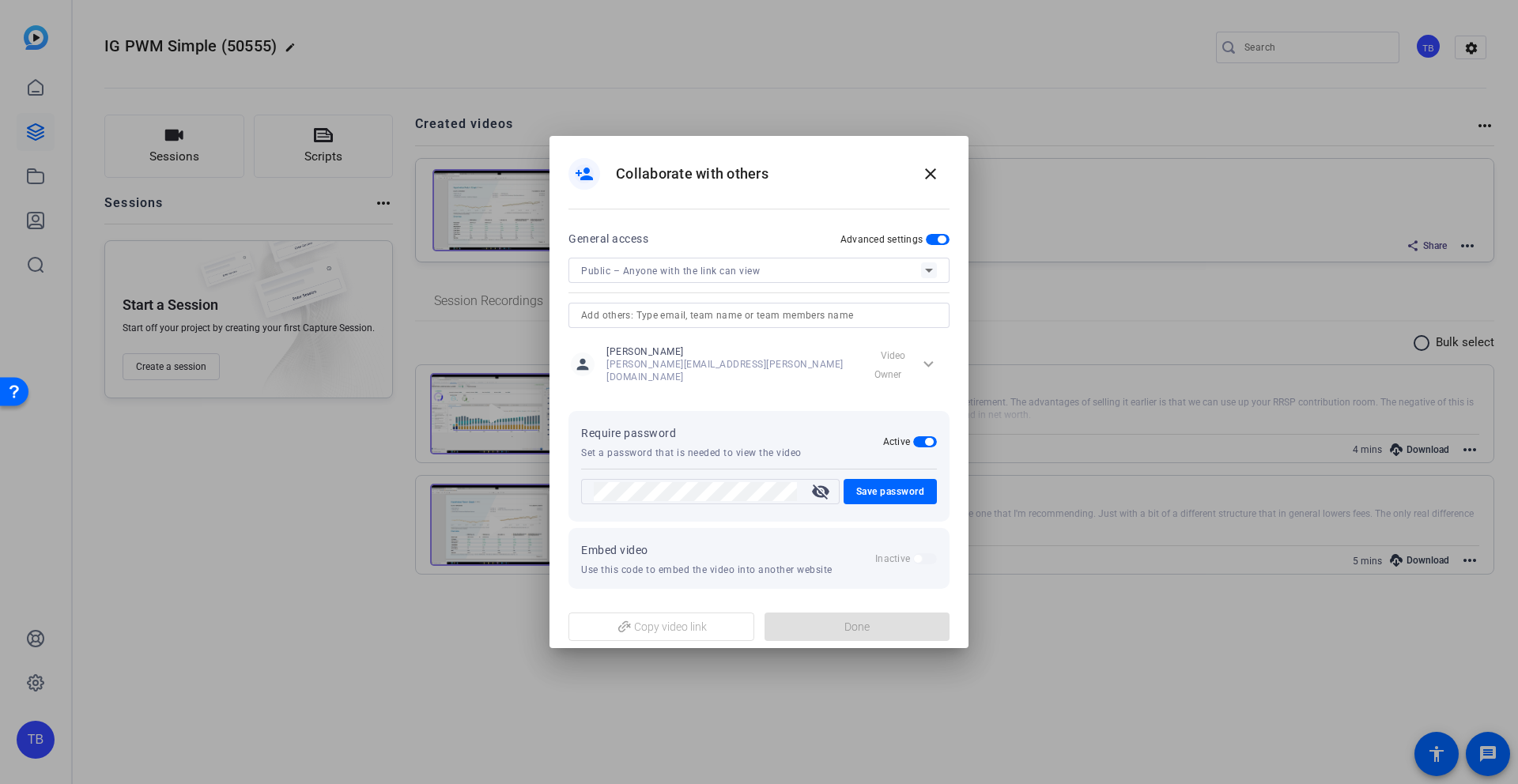
click at [809, 488] on mat-icon "visibility_off" at bounding box center [820, 491] width 38 height 19
click at [895, 486] on span "Save password" at bounding box center [890, 491] width 69 height 19
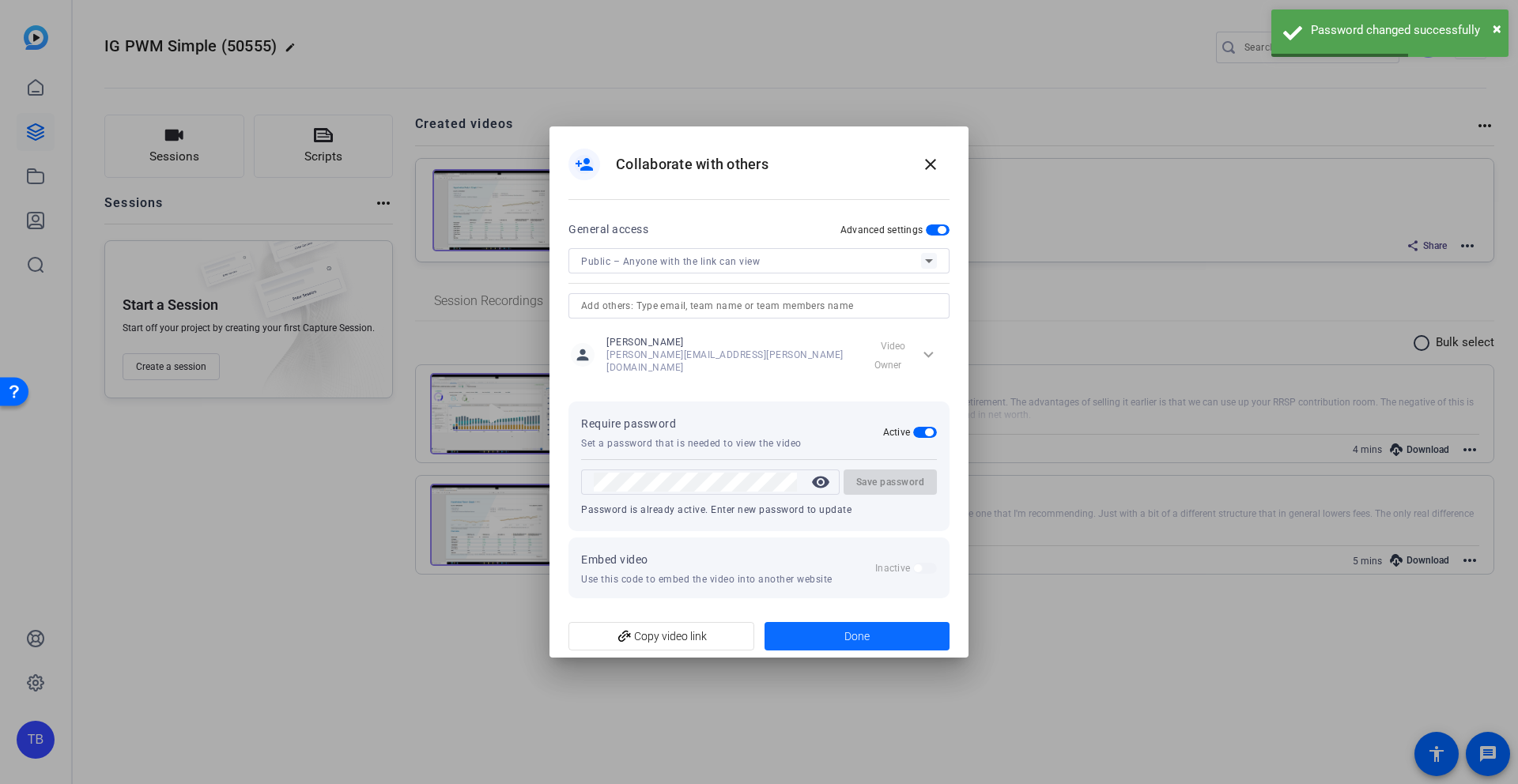
click at [837, 624] on span at bounding box center [857, 636] width 185 height 38
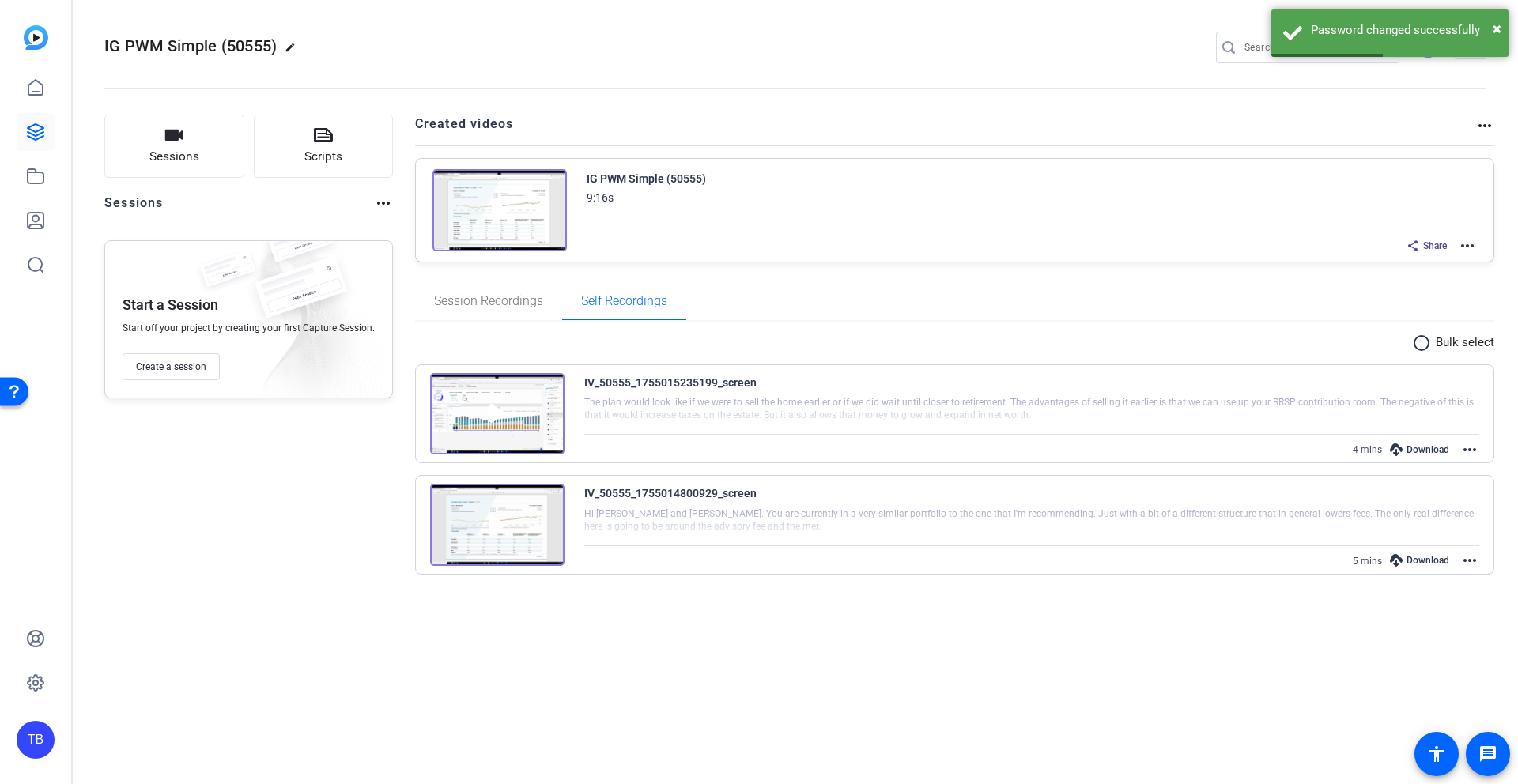
click at [1437, 242] on span "Share" at bounding box center [1434, 246] width 24 height 12
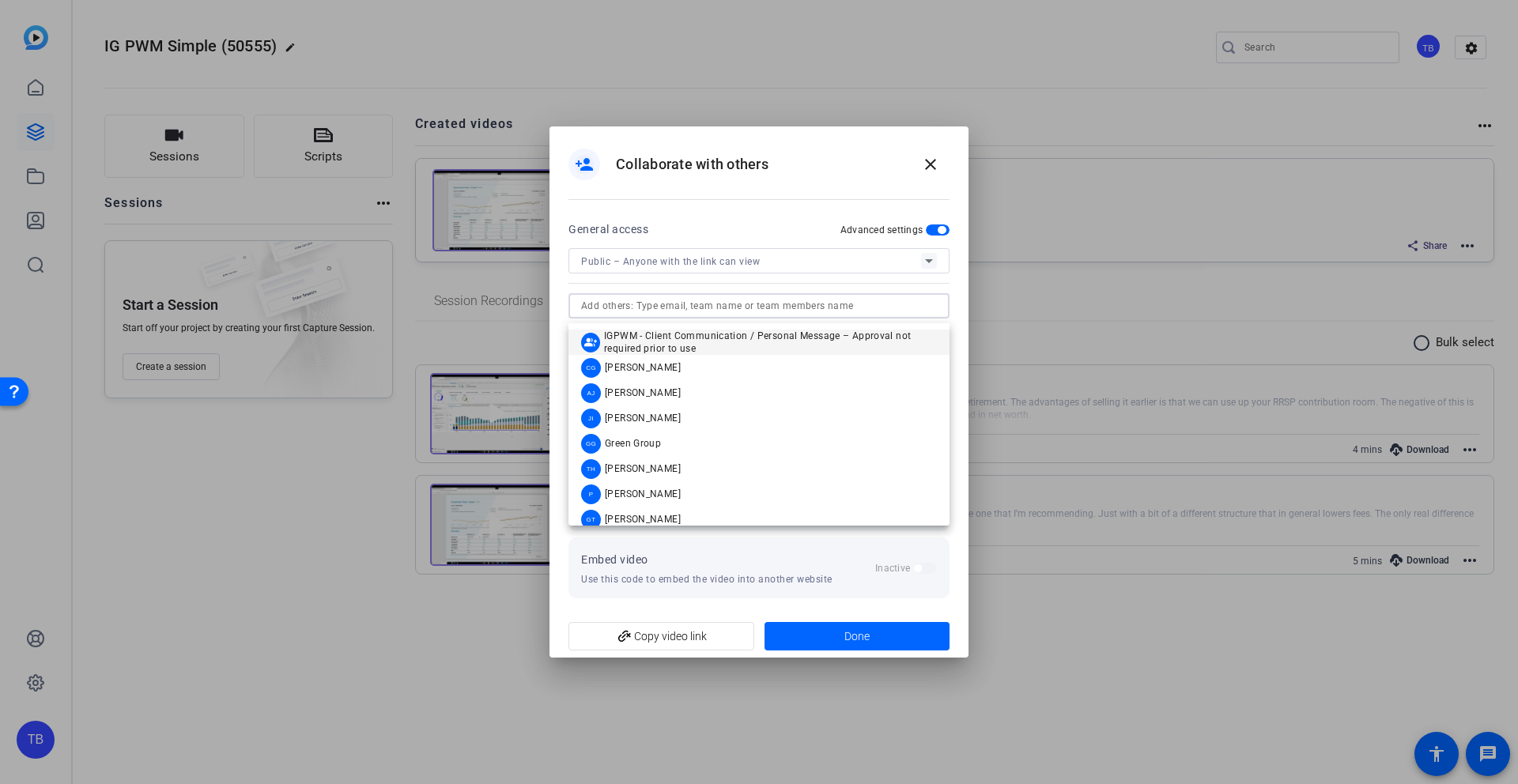
click at [677, 314] on input "text" at bounding box center [759, 306] width 356 height 19
click at [918, 167] on span at bounding box center [930, 164] width 38 height 38
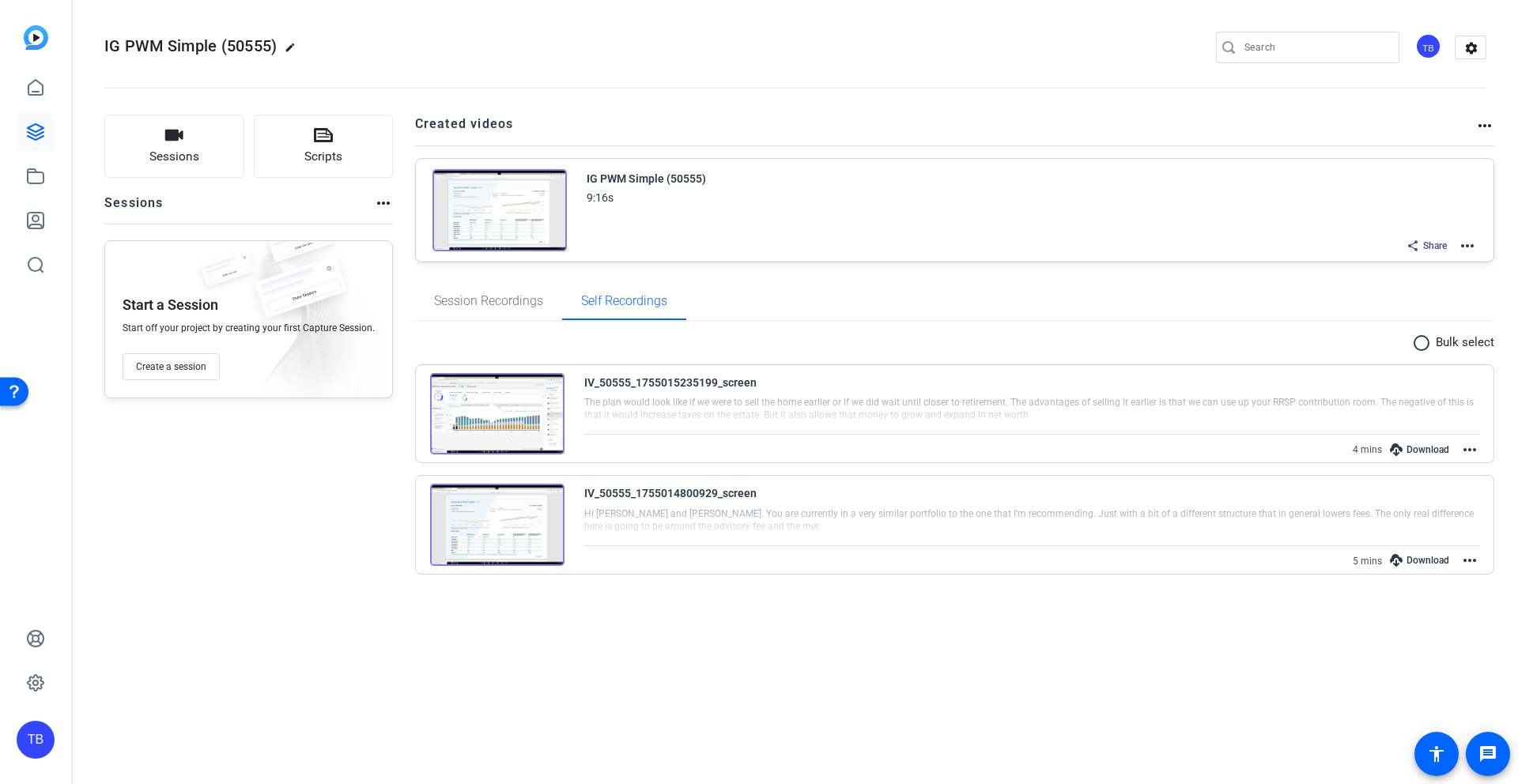
click at [1430, 251] on span "Share" at bounding box center [1434, 246] width 24 height 12
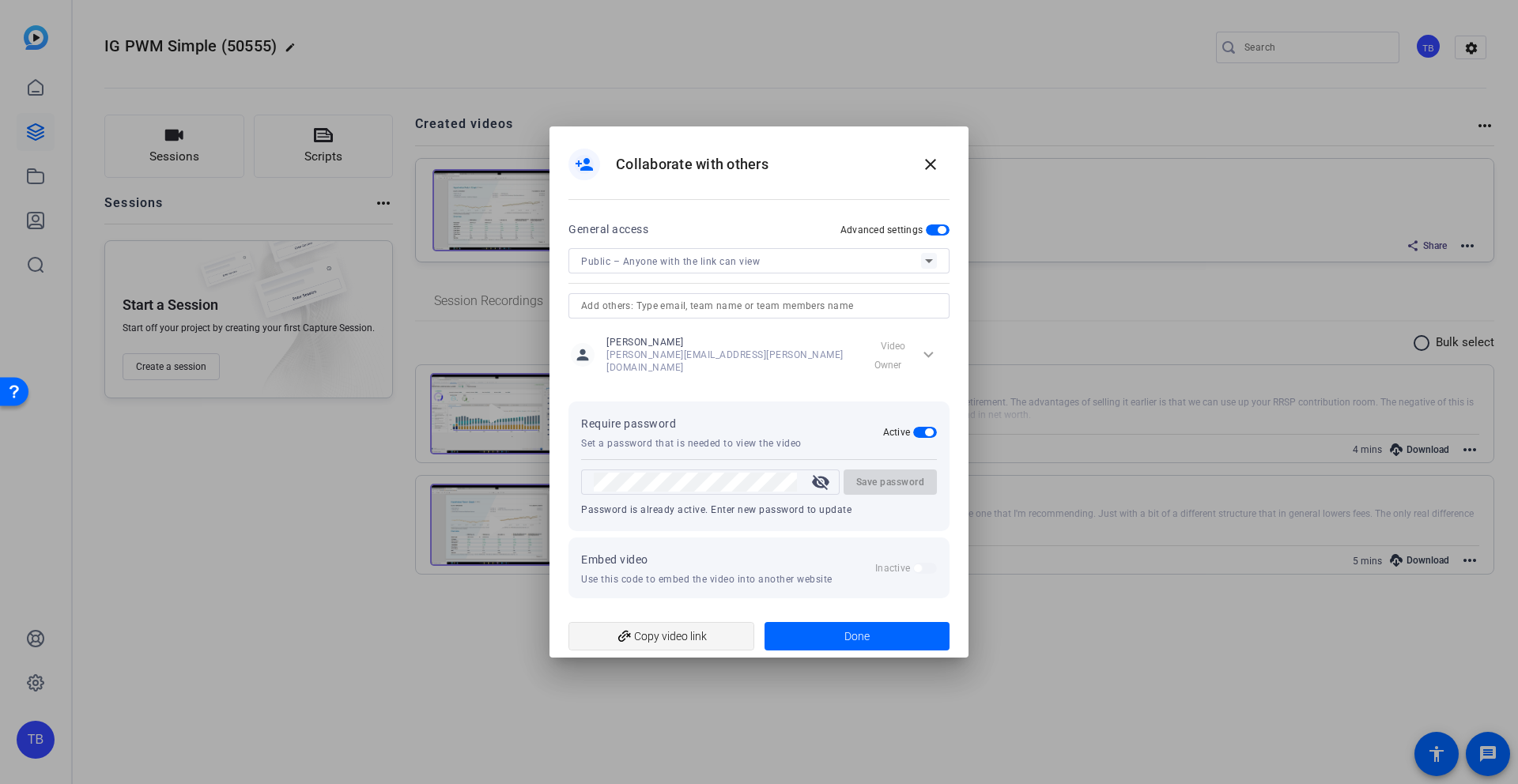
click at [697, 632] on span "add_link Copy video link" at bounding box center [661, 636] width 160 height 30
